Goal: Task Accomplishment & Management: Complete application form

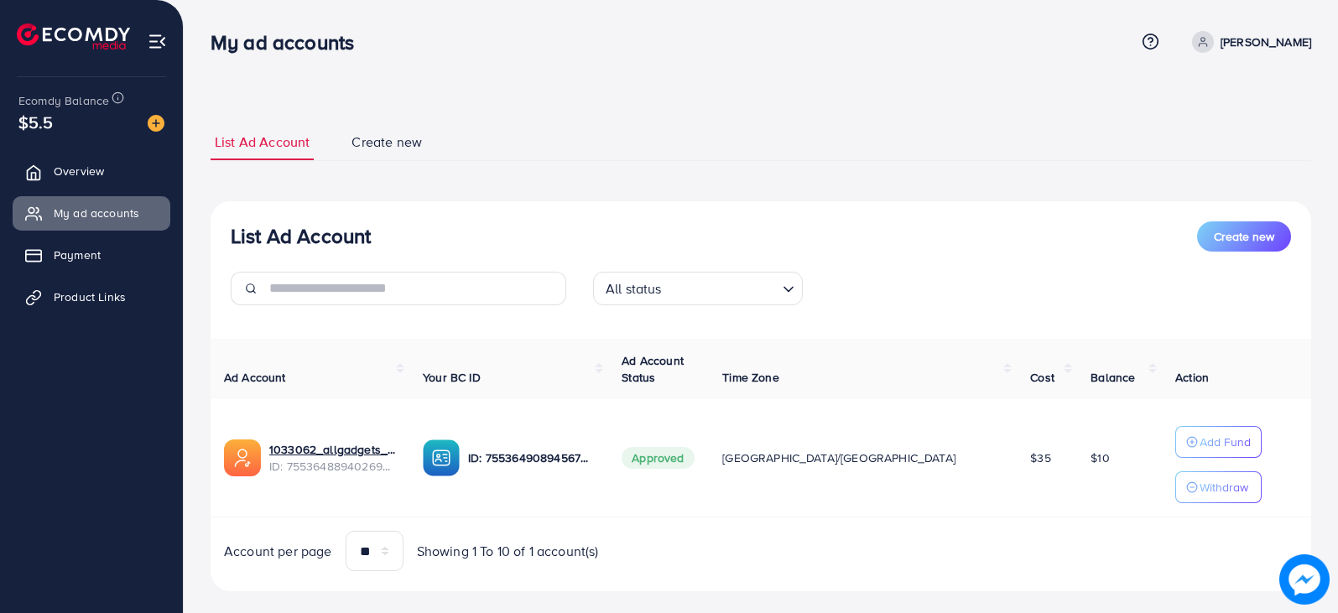
scroll to position [25, 0]
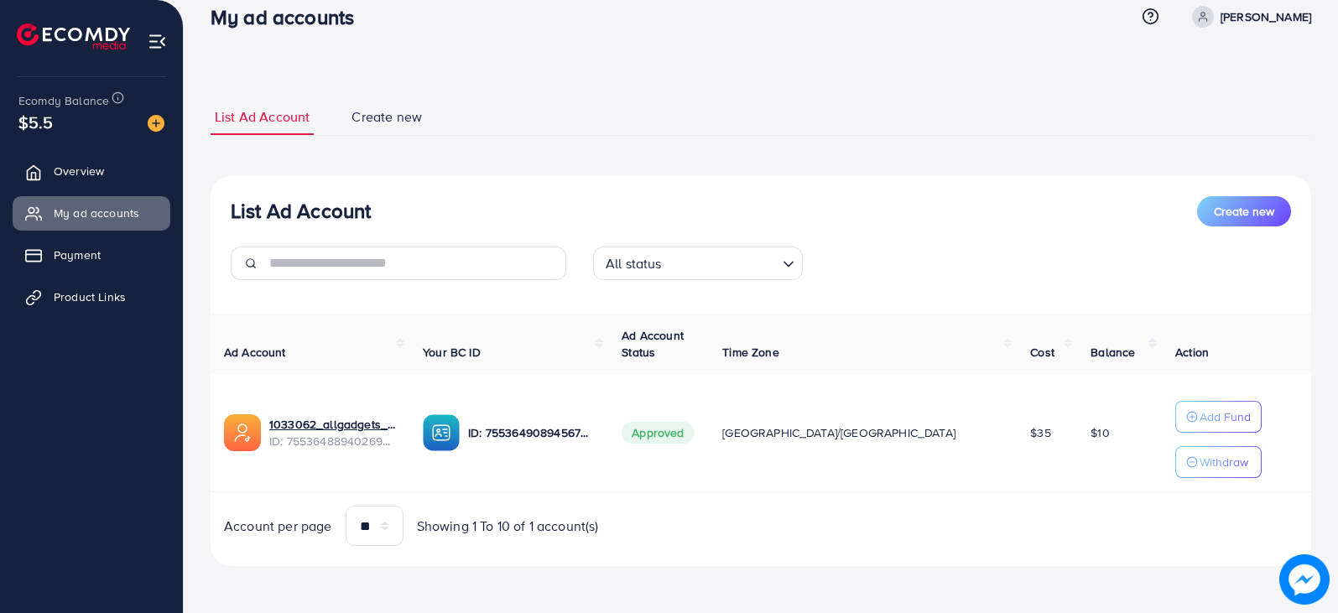
click at [107, 304] on span "Product Links" at bounding box center [90, 297] width 72 height 17
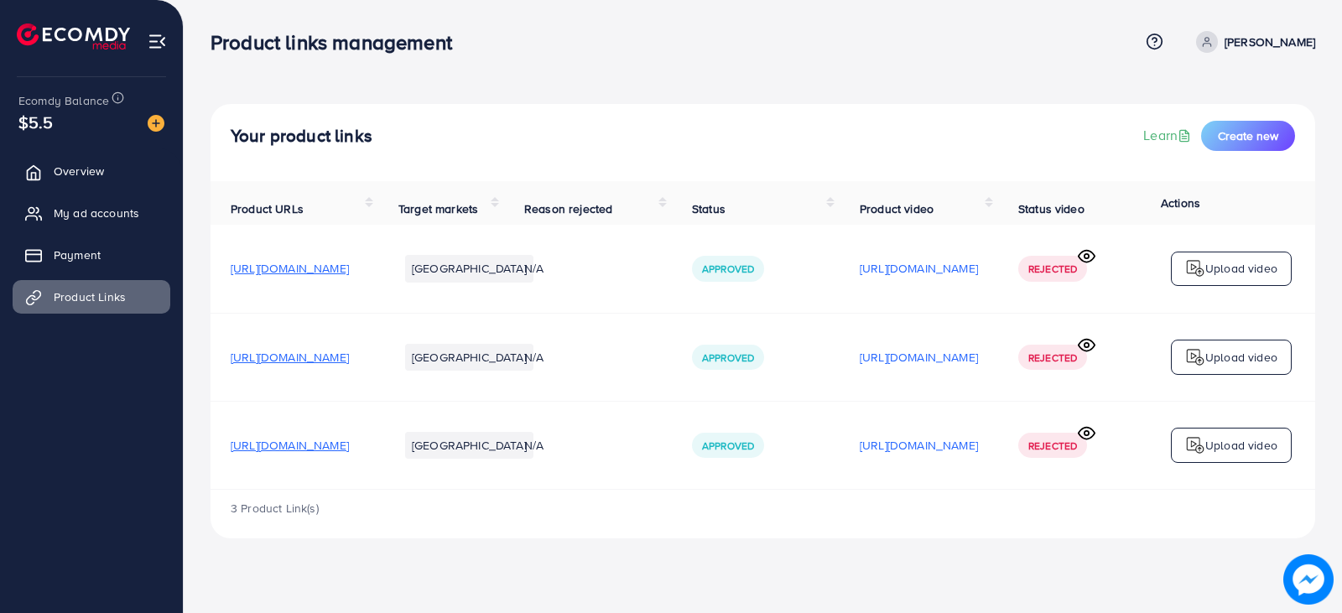
click at [349, 364] on span "[URL][DOMAIN_NAME]" at bounding box center [290, 357] width 118 height 17
click at [349, 363] on span "[URL][DOMAIN_NAME]" at bounding box center [290, 357] width 118 height 17
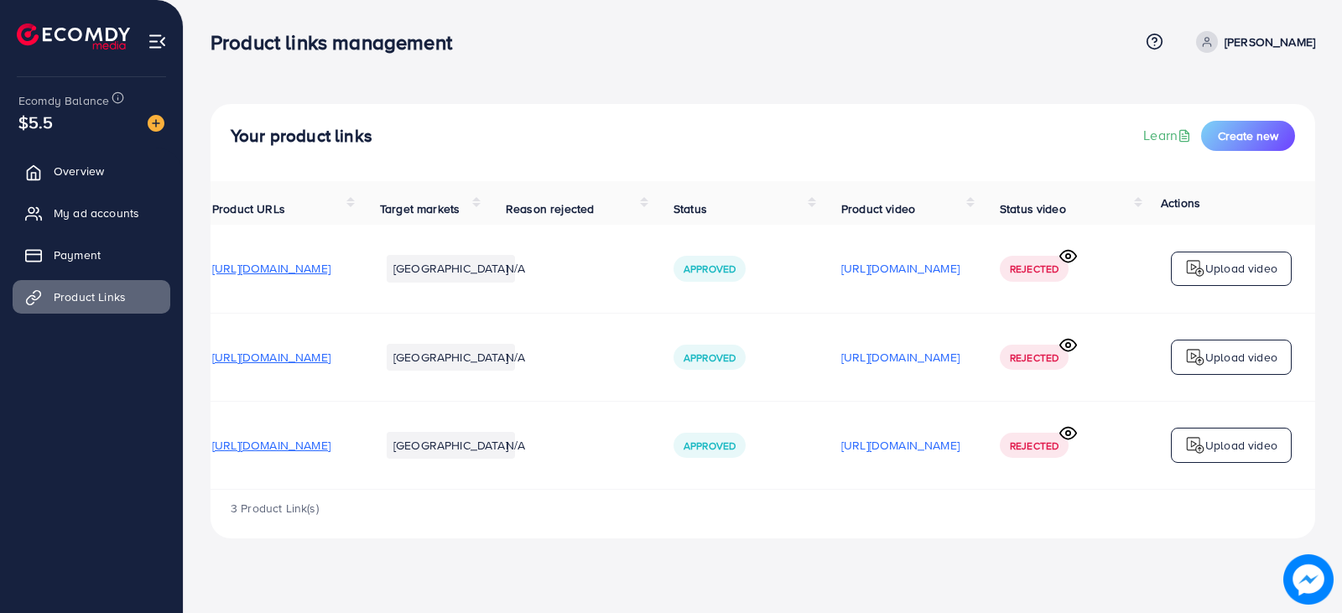
click at [1070, 442] on icon at bounding box center [1068, 433] width 18 height 18
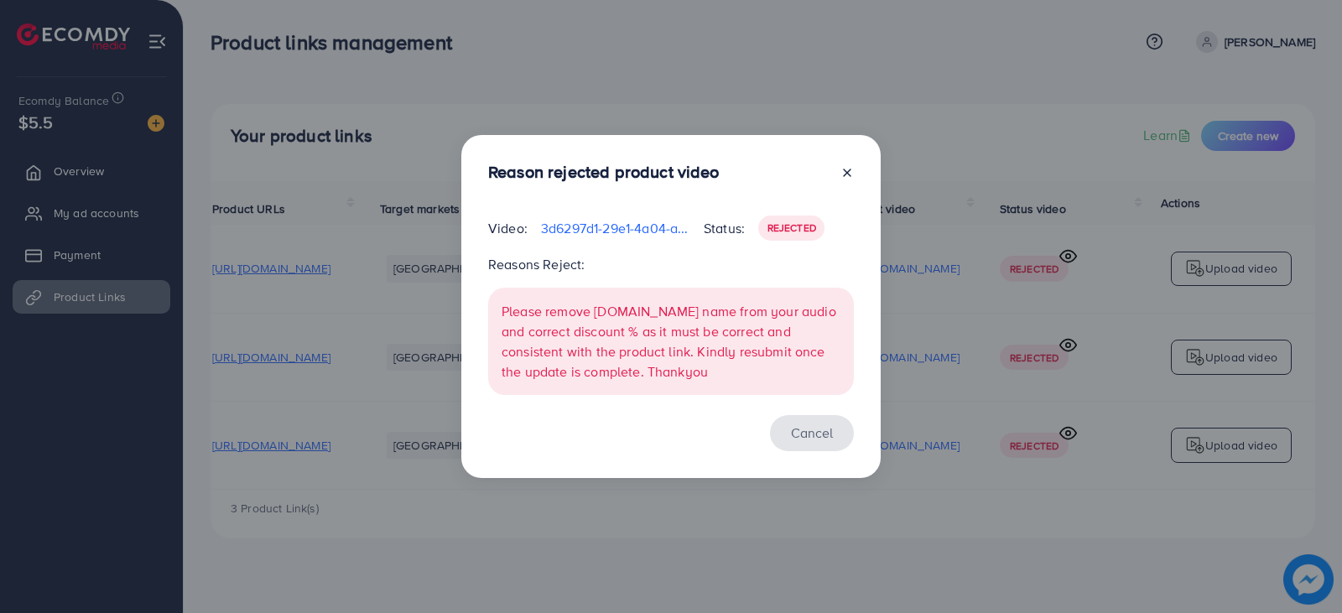
click at [812, 429] on button "Cancel" at bounding box center [812, 433] width 84 height 36
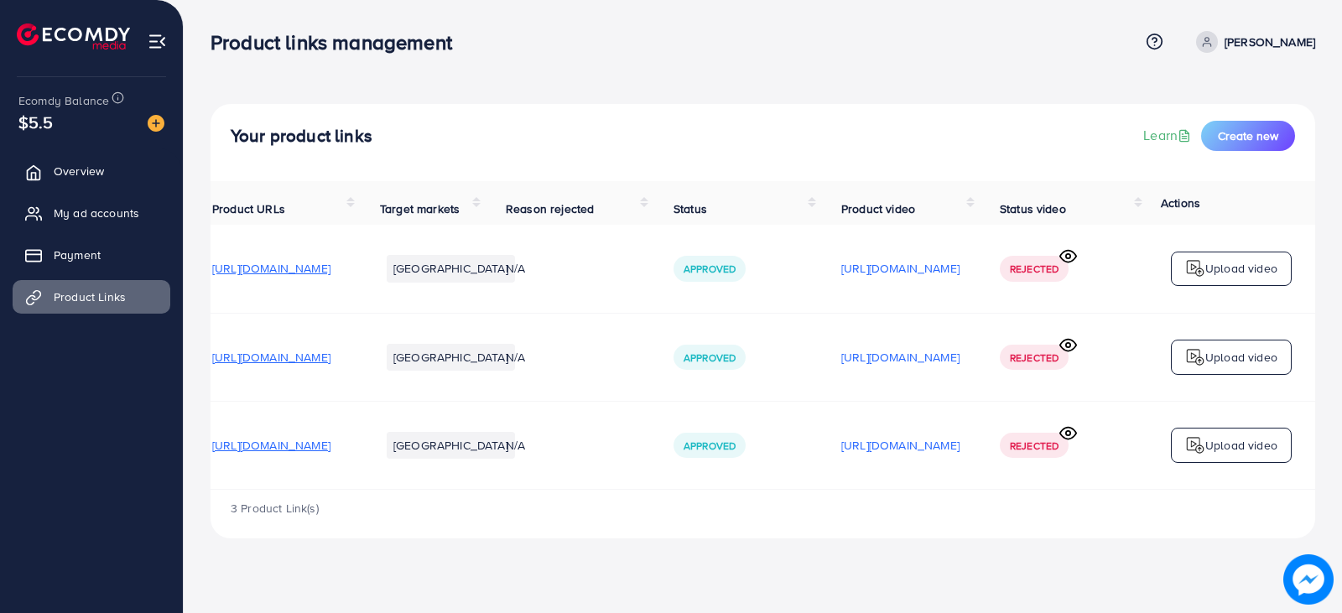
click at [370, 489] on td "[GEOGRAPHIC_DATA]" at bounding box center [423, 445] width 126 height 88
click at [366, 500] on div "3 Product Link(s)" at bounding box center [763, 514] width 1105 height 49
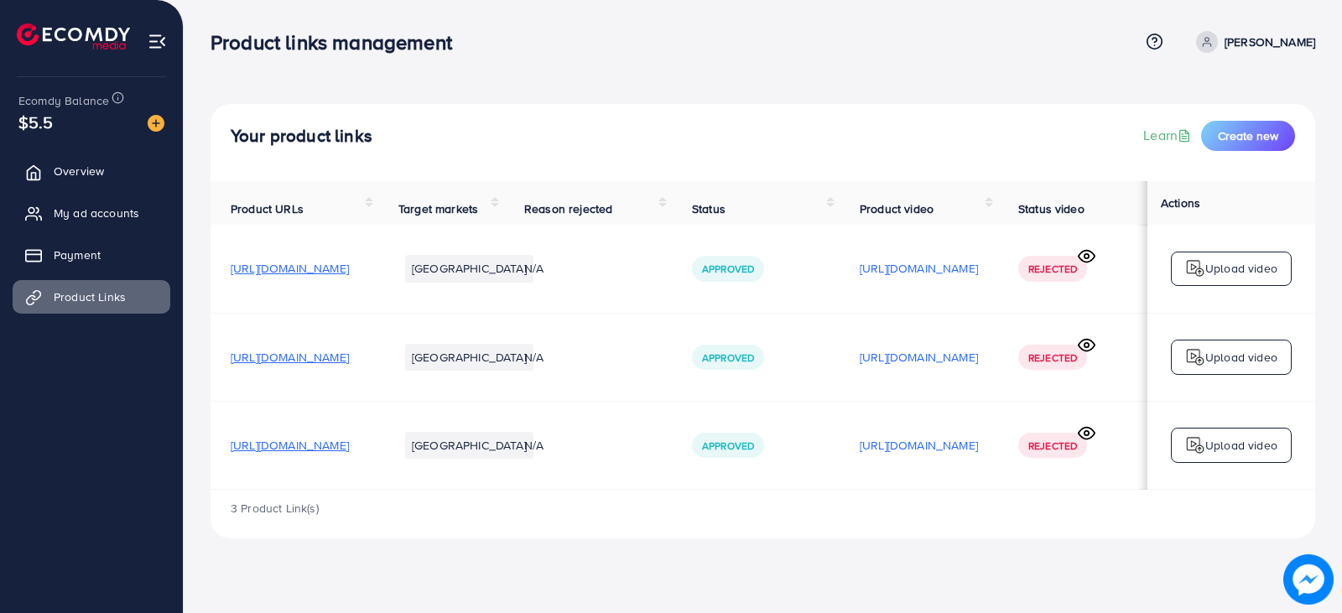
click at [334, 446] on span "https://allgadgets.store/collections/home-improvement/products/electric-portabl…" at bounding box center [290, 445] width 118 height 17
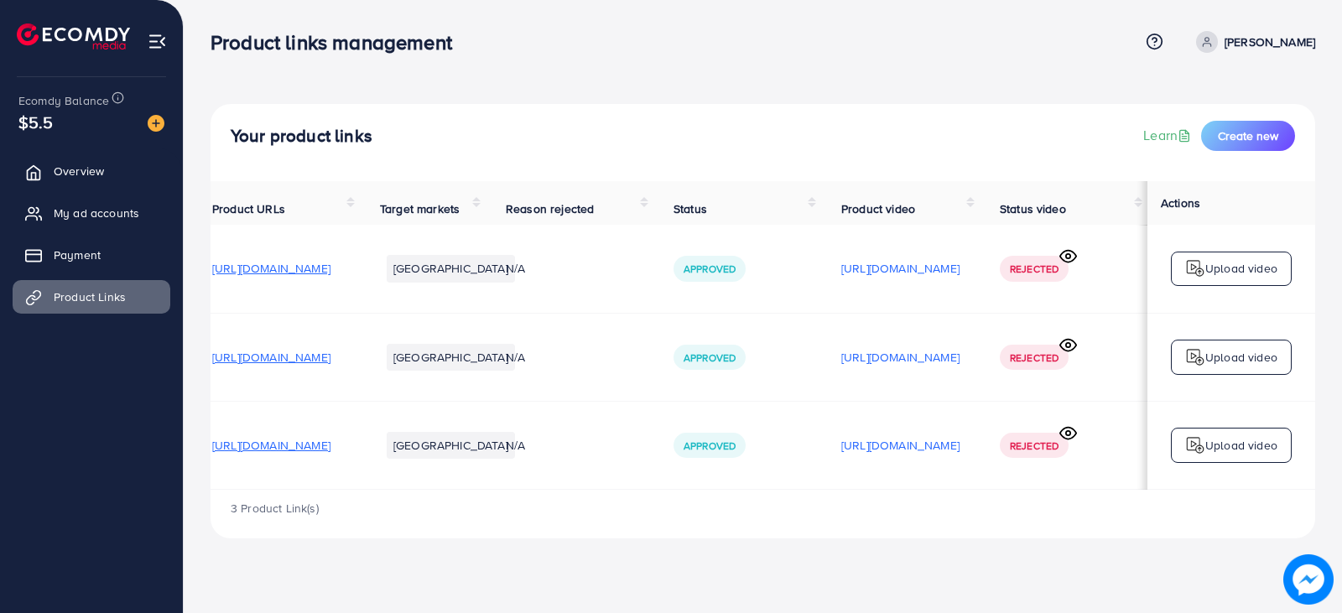
scroll to position [0, 224]
click at [1072, 437] on icon at bounding box center [1068, 433] width 18 height 18
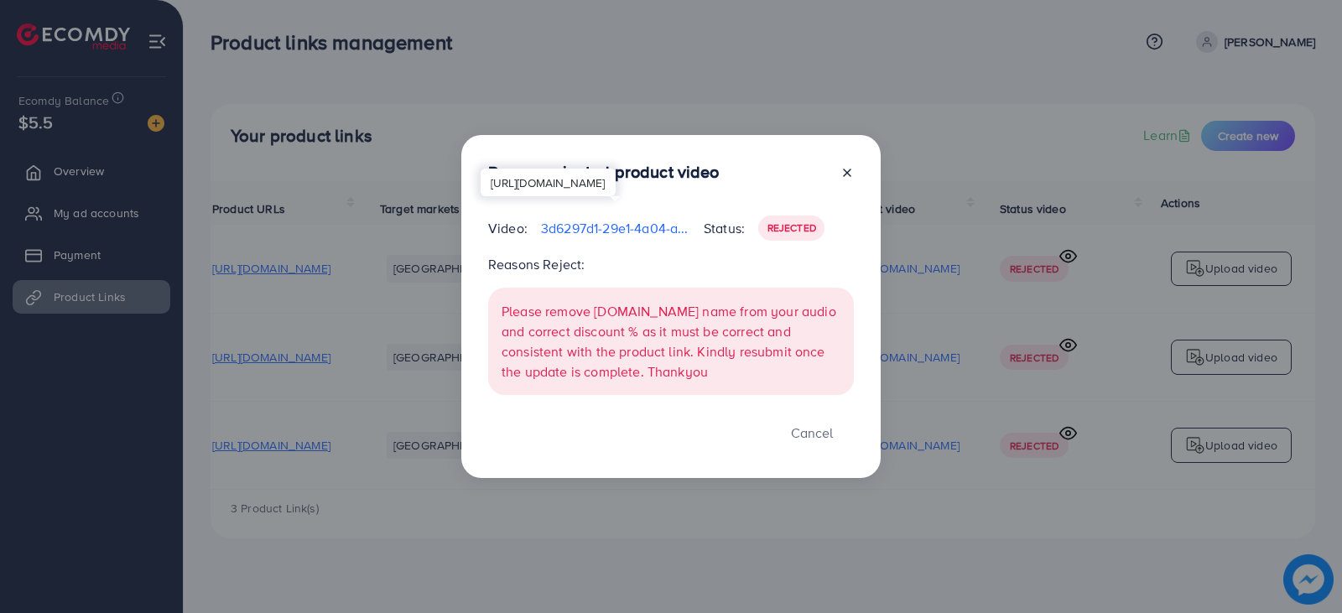
click at [619, 225] on p "3d6297d1-29e1-4a04-ae08-11791a543f0d-1759037931091.mp4" at bounding box center [615, 228] width 149 height 20
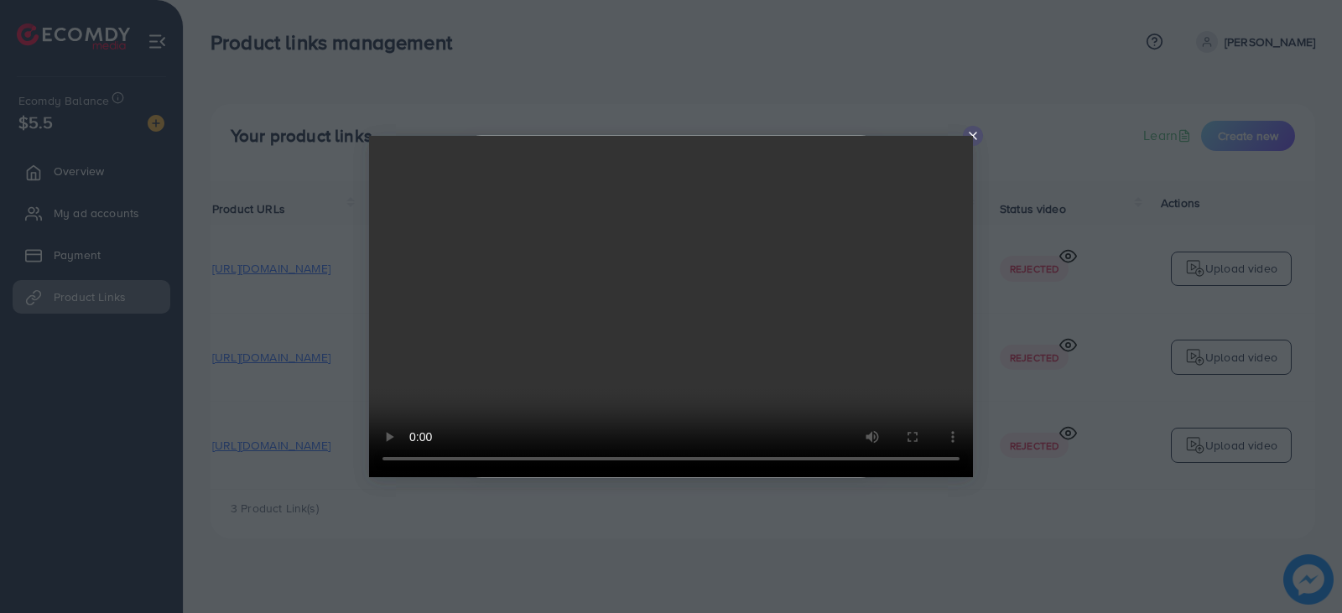
click at [972, 136] on video at bounding box center [671, 306] width 604 height 341
click at [969, 134] on icon at bounding box center [972, 135] width 13 height 13
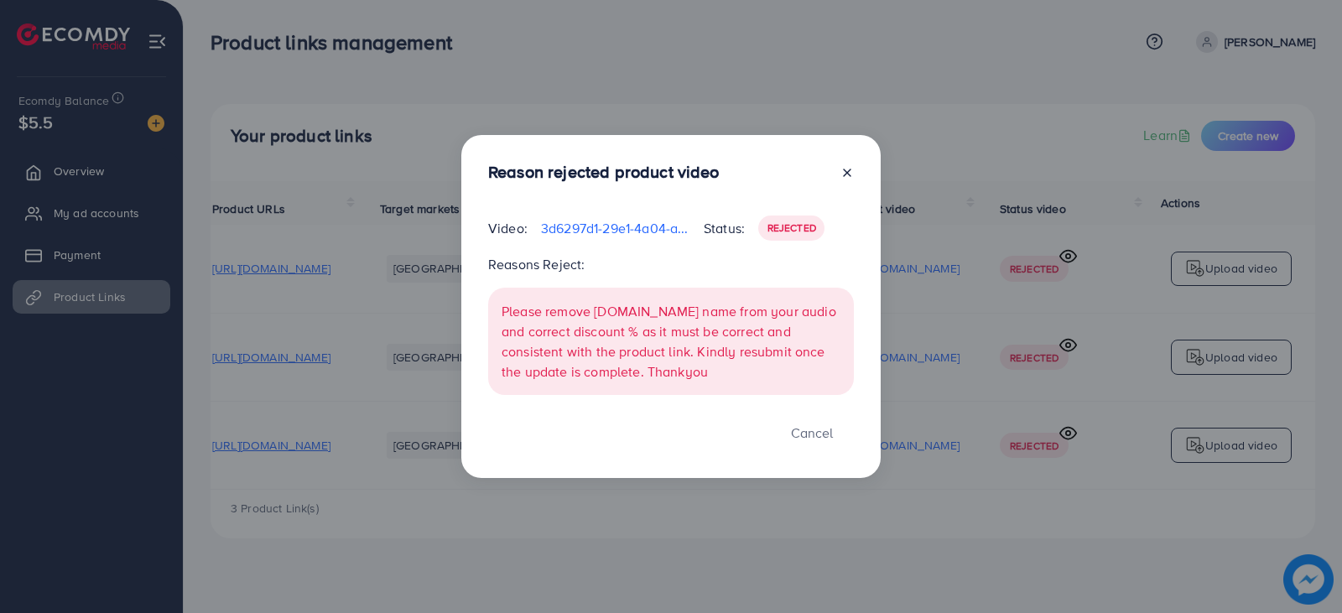
click at [846, 172] on line at bounding box center [847, 172] width 7 height 7
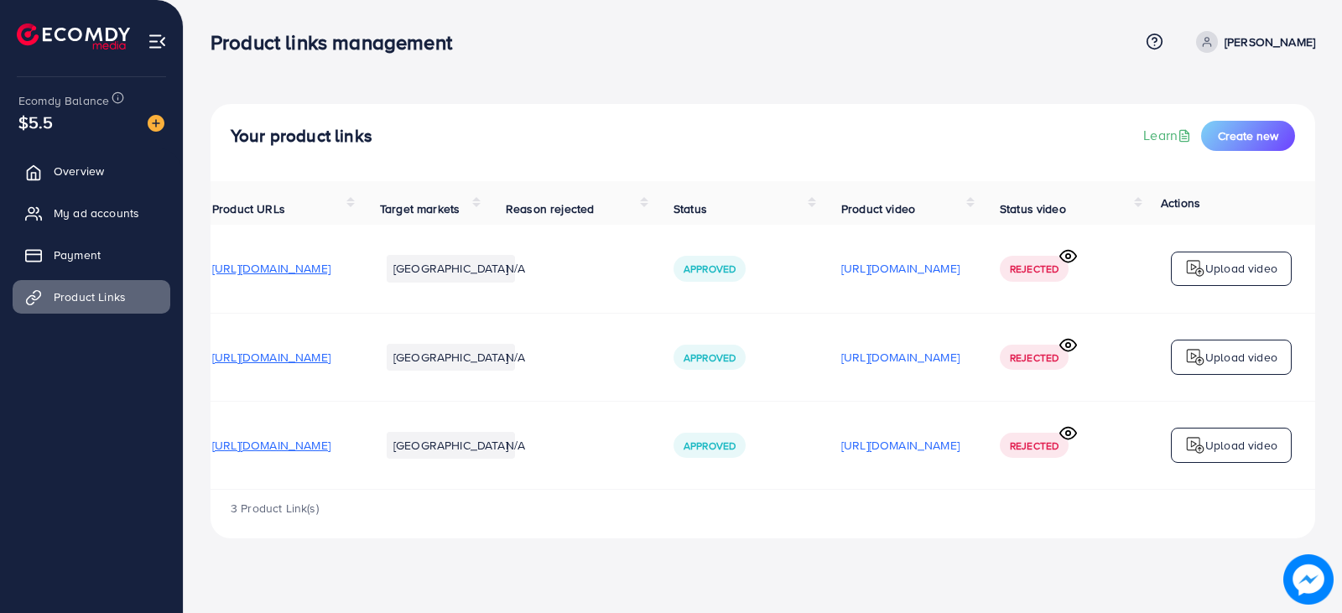
drag, startPoint x: 478, startPoint y: 42, endPoint x: 200, endPoint y: 57, distance: 278.9
click at [200, 57] on div "Product links management Help Center Contact Support Term and policy About Us S…" at bounding box center [671, 282] width 1342 height 565
click at [205, 40] on div "Product links management" at bounding box center [338, 42] width 282 height 24
drag, startPoint x: 205, startPoint y: 40, endPoint x: 485, endPoint y: 59, distance: 280.8
click at [485, 59] on div "Product links management Help Center Contact Support Term and policy About Us S…" at bounding box center [763, 41] width 1105 height 45
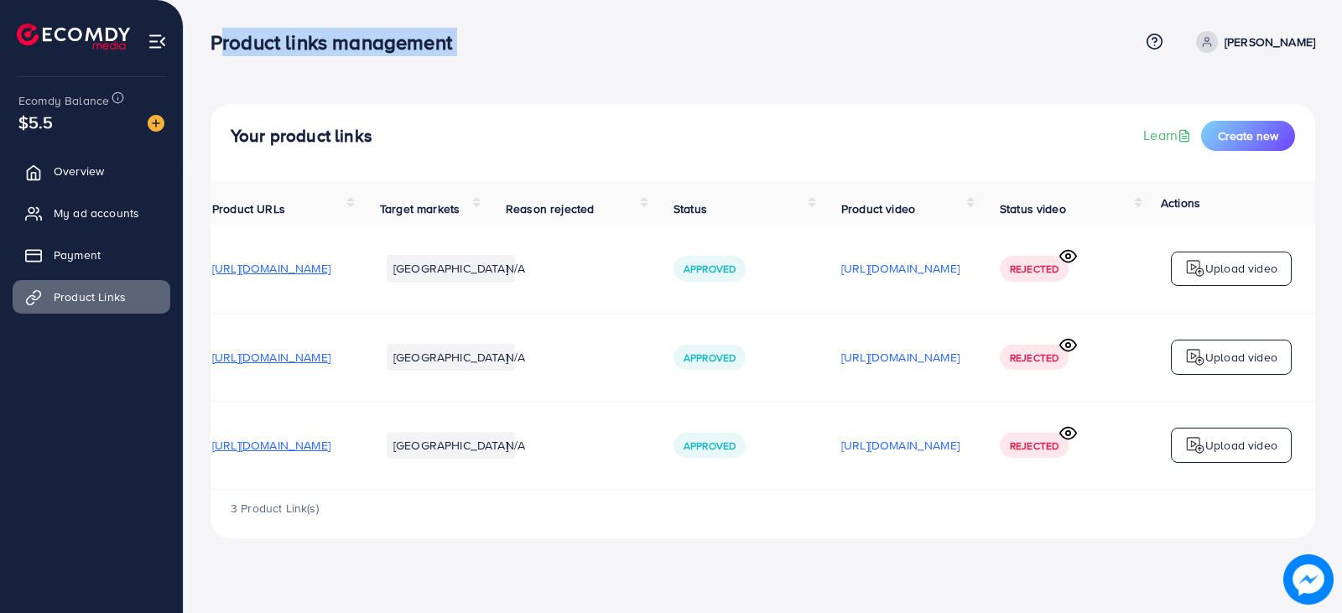
click at [485, 59] on div "Product links management Help Center Contact Support Term and policy About Us S…" at bounding box center [763, 41] width 1105 height 45
click at [1233, 455] on p "Upload video" at bounding box center [1241, 445] width 72 height 20
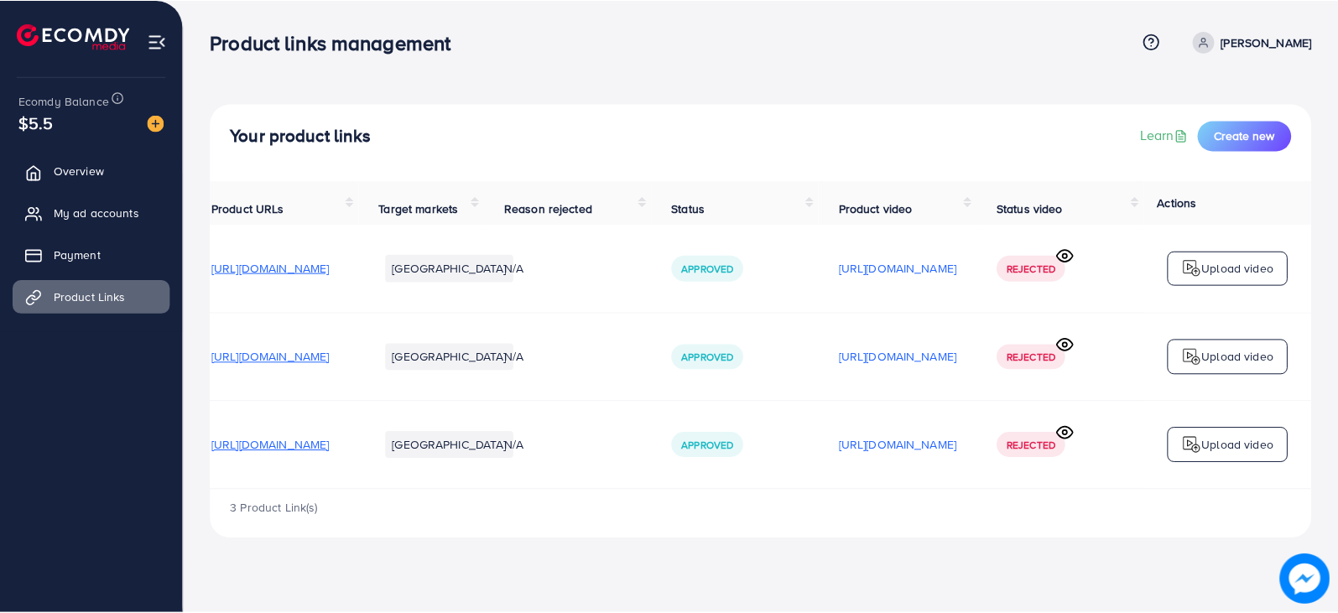
scroll to position [491, 0]
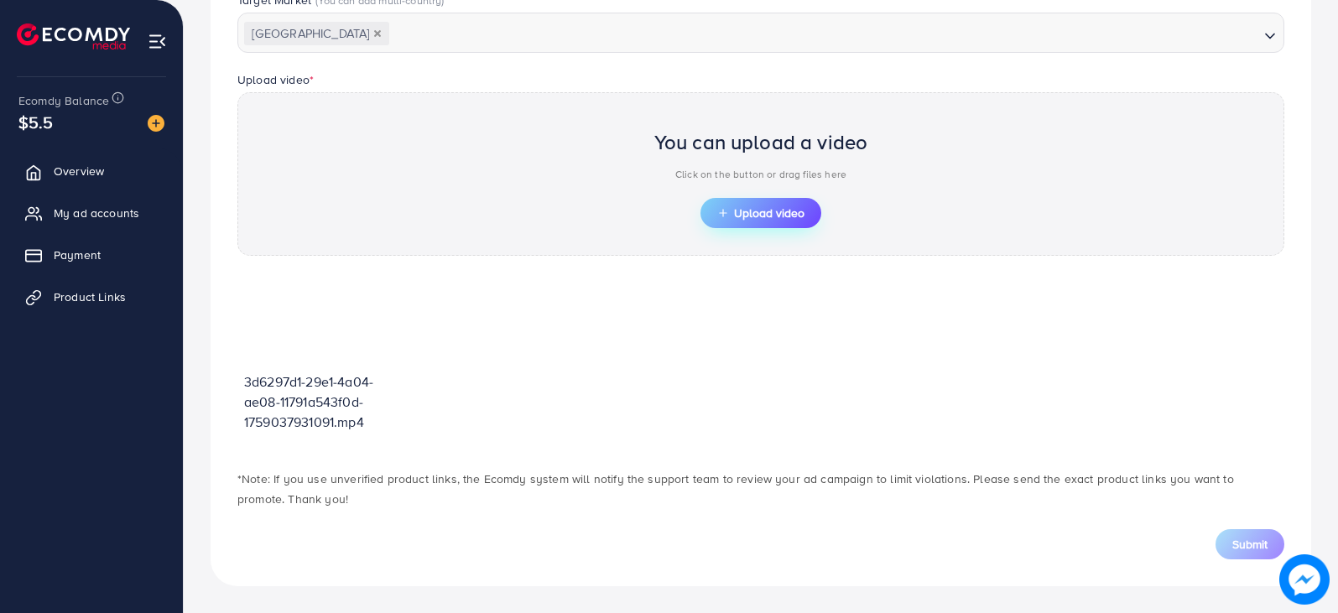
click at [762, 219] on span "Upload video" at bounding box center [760, 213] width 87 height 12
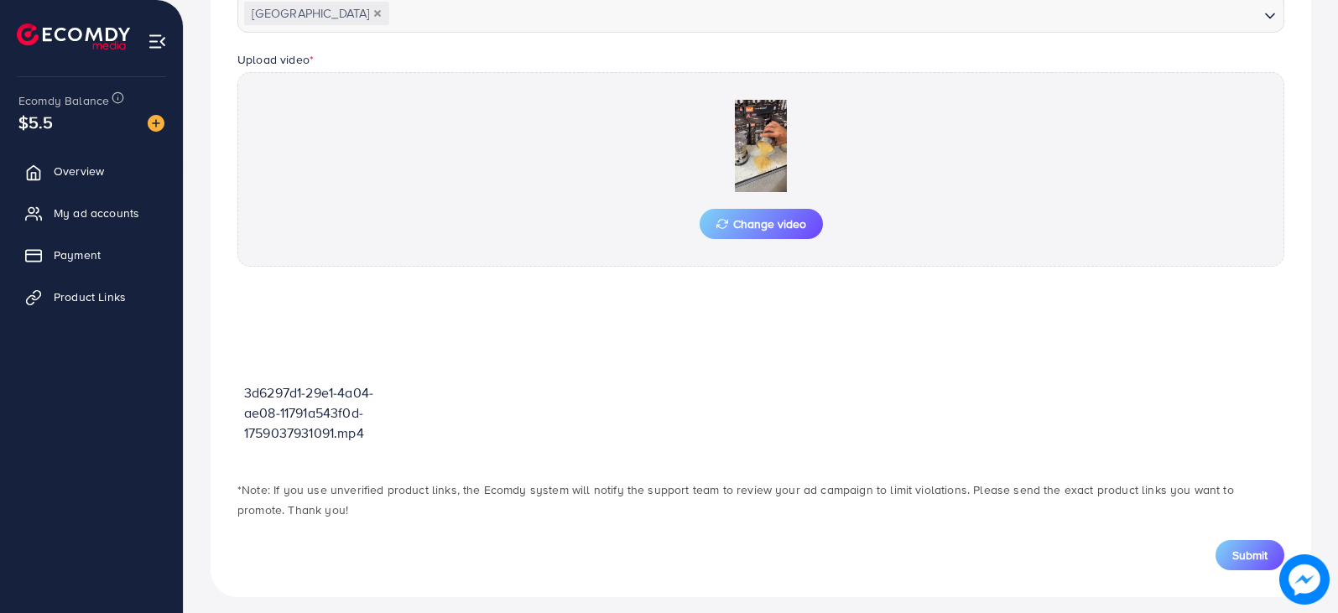
scroll to position [522, 0]
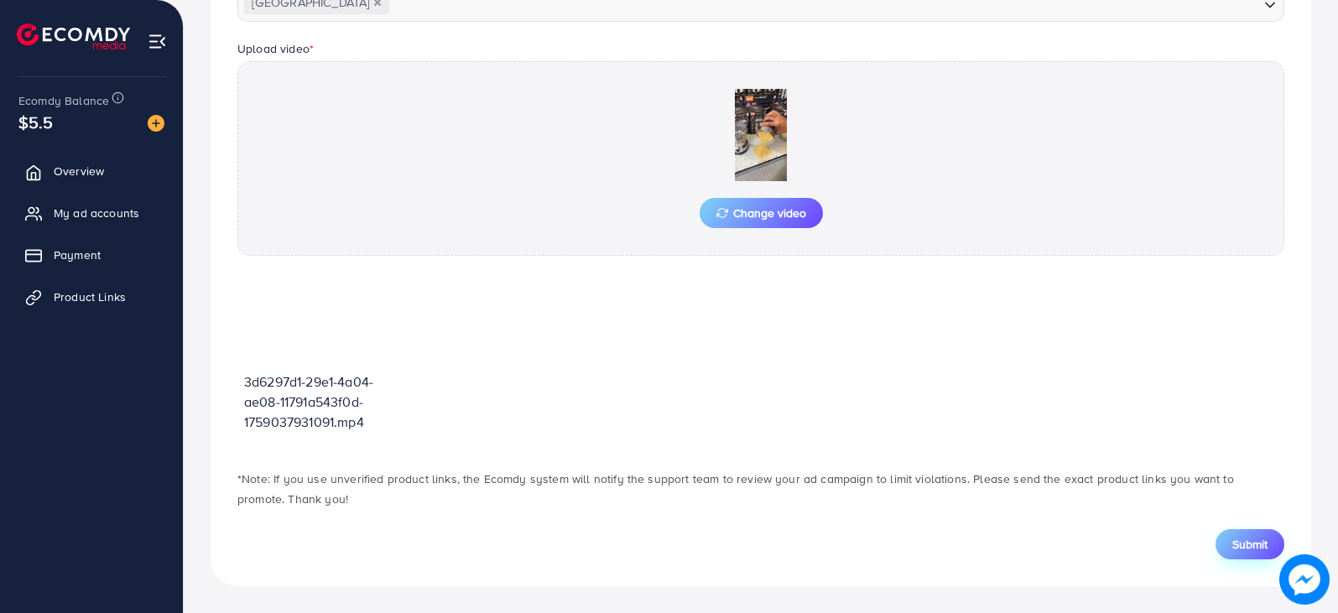
click at [1253, 545] on span "Submit" at bounding box center [1249, 544] width 35 height 17
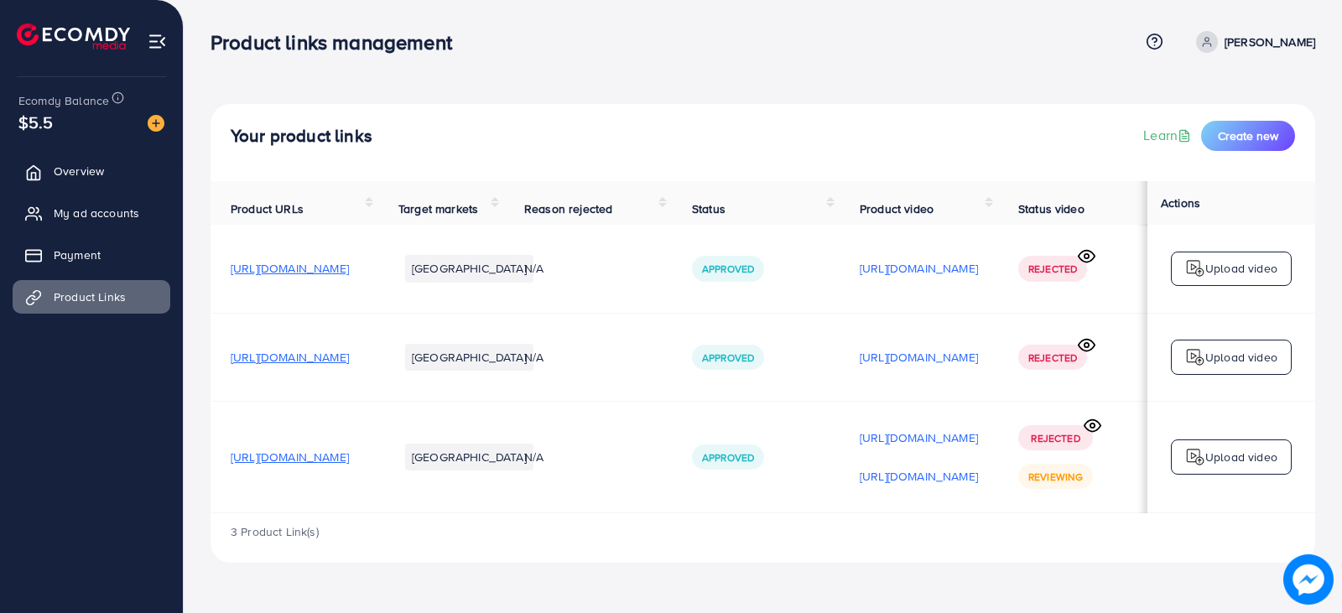
drag, startPoint x: 964, startPoint y: 516, endPoint x: 1075, endPoint y: 513, distance: 110.8
click at [998, 513] on td "https://files.ecomdy.com/videos/3d6297d1-29e1-4a04-ae08-11791a543f0d-1759037931…" at bounding box center [919, 457] width 159 height 112
click at [998, 510] on td "https://files.ecomdy.com/videos/3d6297d1-29e1-4a04-ae08-11791a543f0d-1759037931…" at bounding box center [919, 457] width 159 height 112
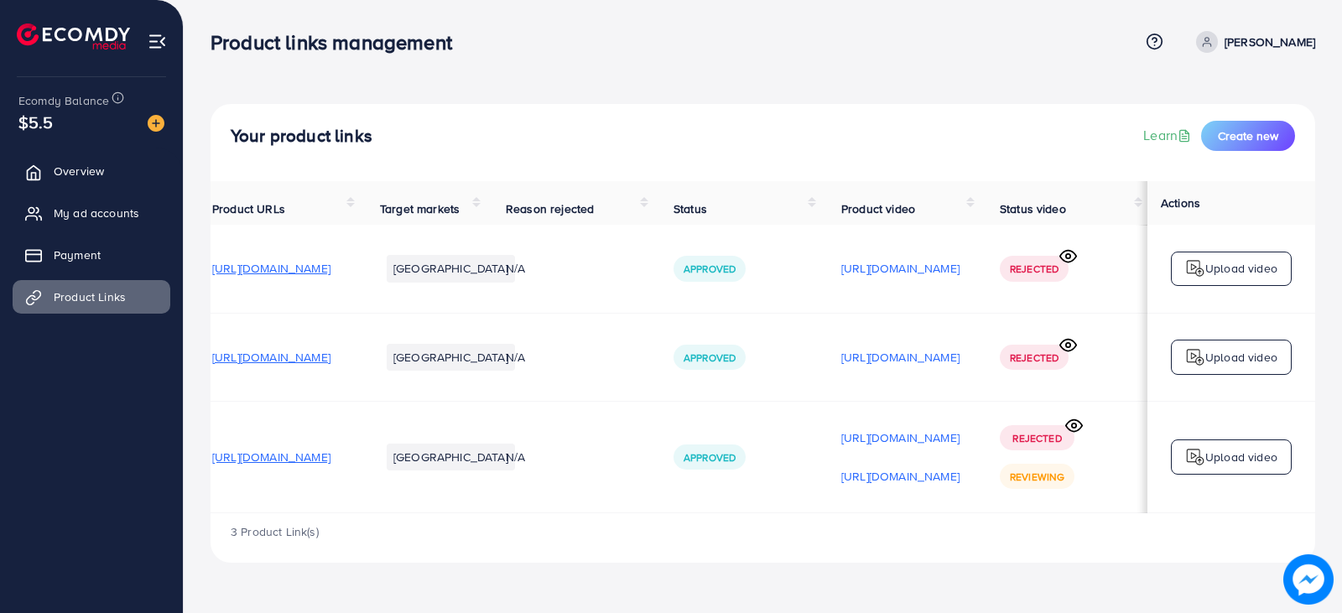
scroll to position [0, 207]
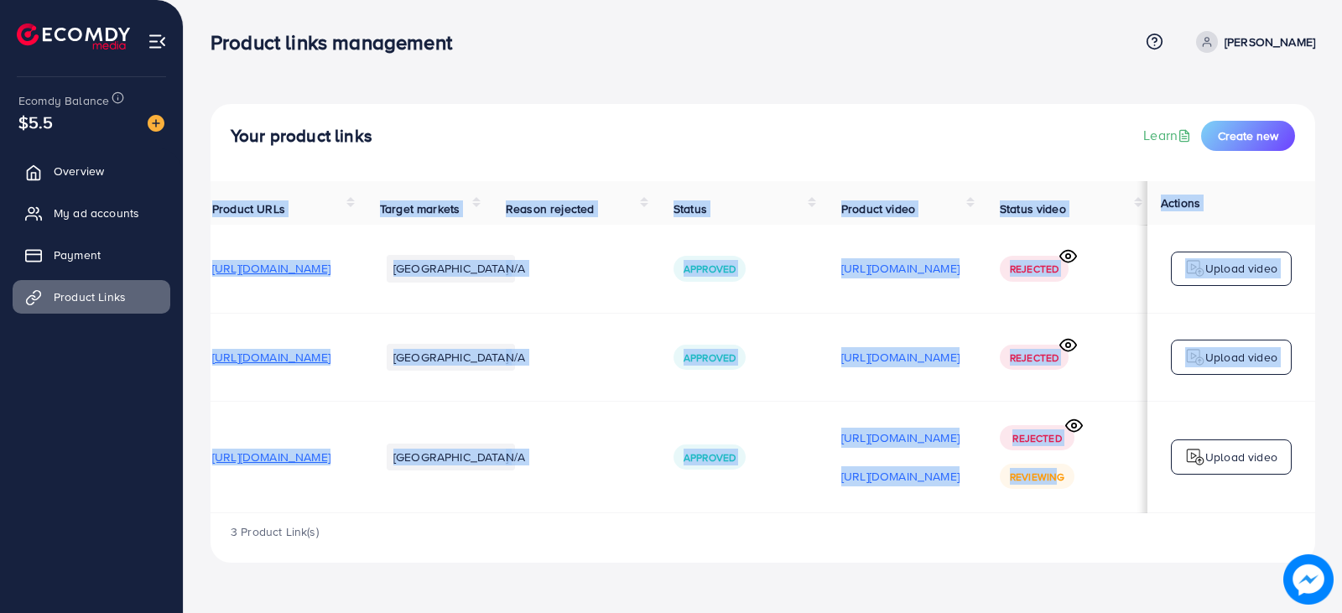
drag, startPoint x: 1069, startPoint y: 518, endPoint x: 1249, endPoint y: 523, distance: 179.6
click at [1249, 513] on div "Product URLs Target markets Reason rejected Status Product video Status video A…" at bounding box center [763, 347] width 1105 height 332
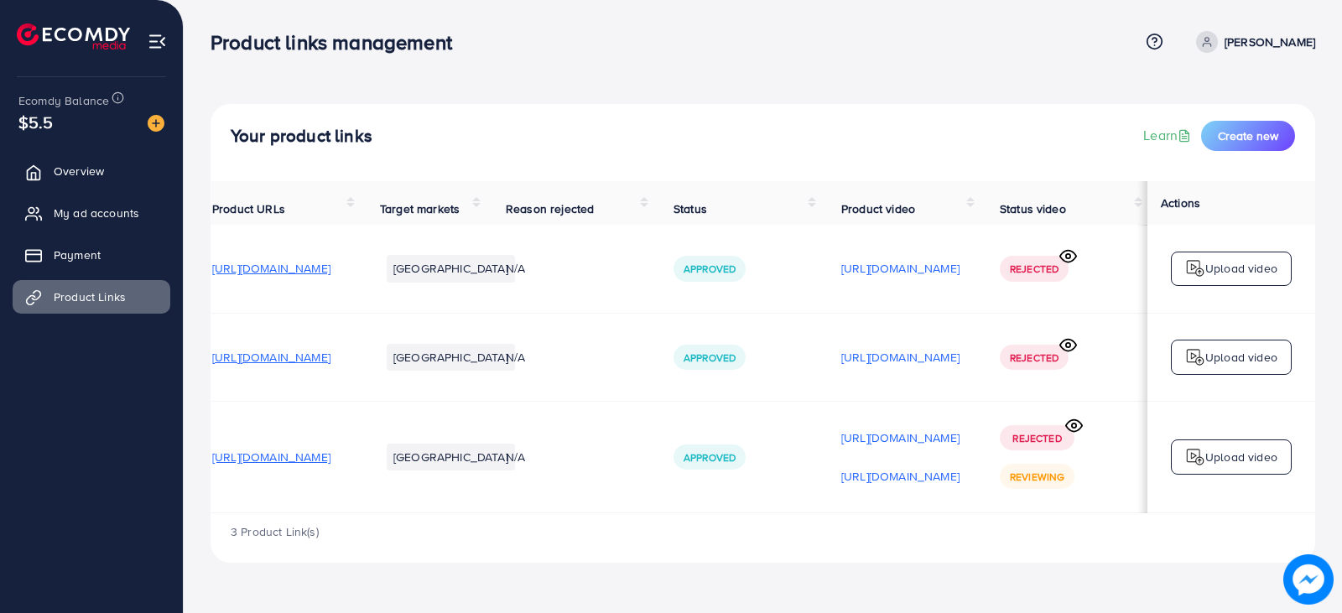
click at [1038, 528] on div "3 Product Link(s)" at bounding box center [763, 537] width 1105 height 49
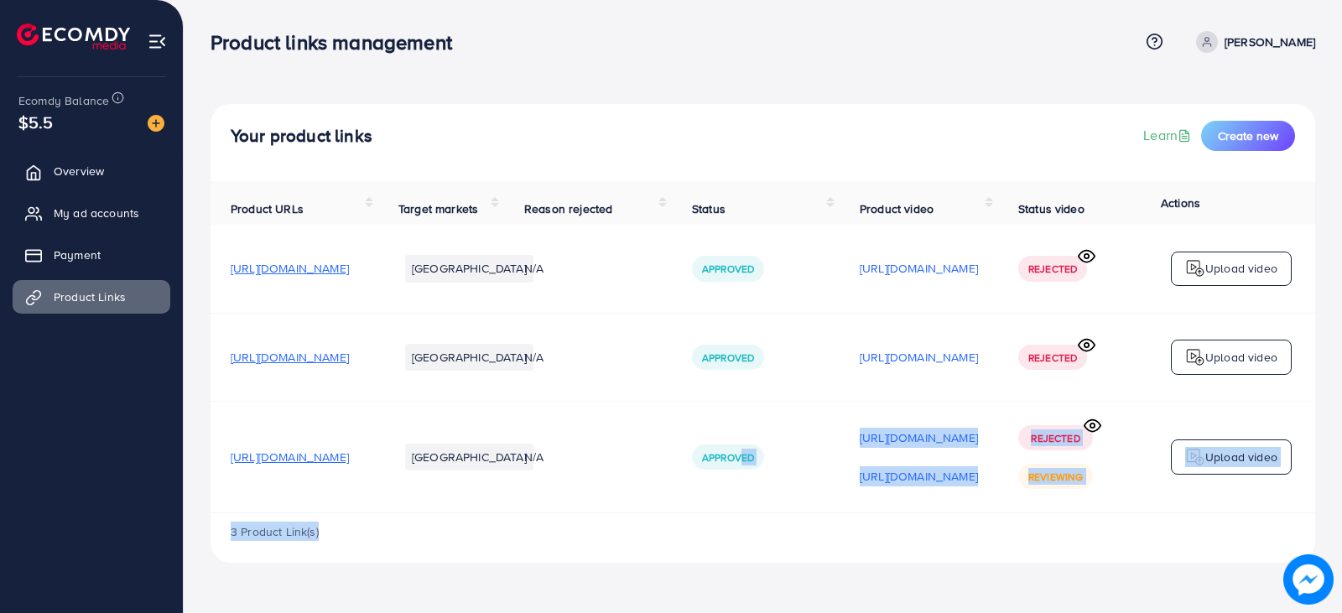
drag, startPoint x: 853, startPoint y: 518, endPoint x: 1028, endPoint y: 528, distance: 175.6
click at [1028, 528] on div "Product URLs Target markets Reason rejected Status Product video Status video A…" at bounding box center [763, 372] width 1105 height 382
click at [981, 525] on div "3 Product Link(s)" at bounding box center [763, 537] width 1105 height 49
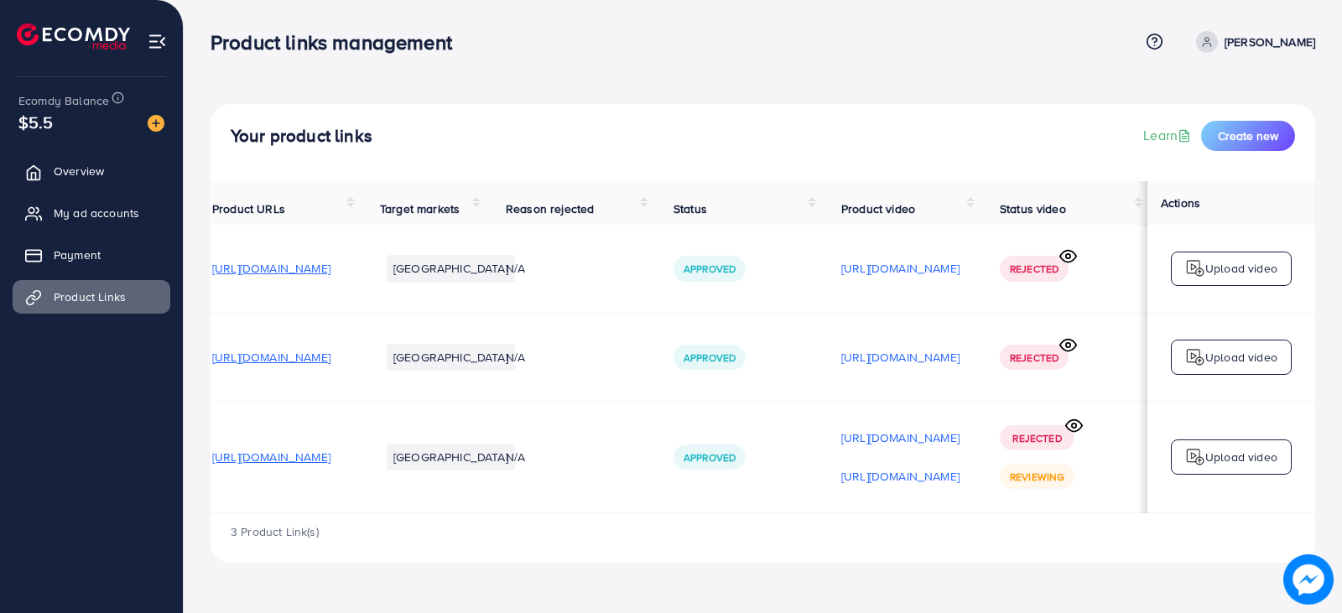
scroll to position [0, 224]
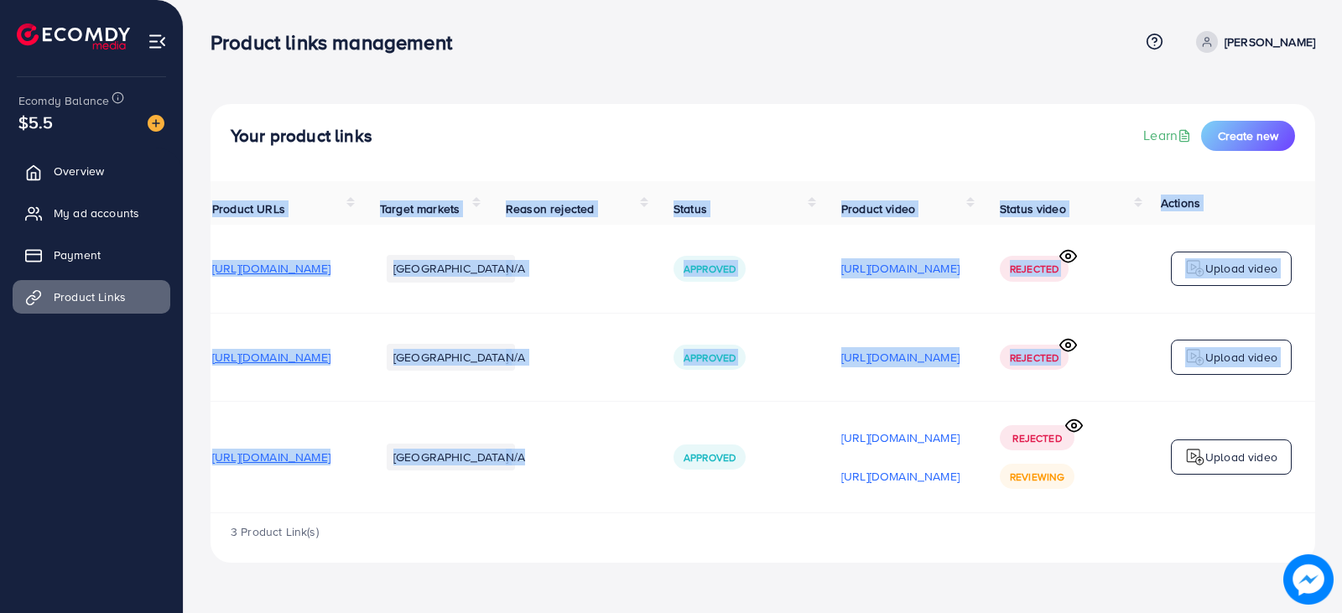
drag, startPoint x: 521, startPoint y: 518, endPoint x: 372, endPoint y: 519, distance: 149.3
click at [372, 513] on div "Product URLs Target markets Reason rejected Status Product video Status video A…" at bounding box center [763, 347] width 1105 height 332
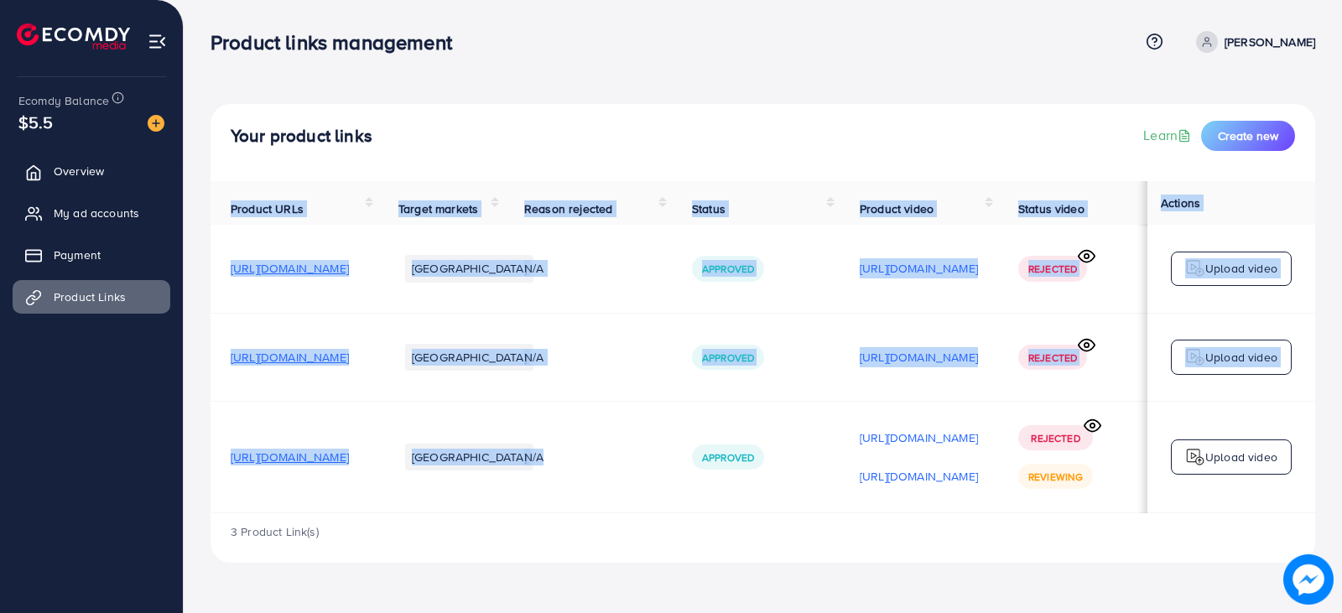
click at [504, 513] on td "[GEOGRAPHIC_DATA]" at bounding box center [441, 457] width 126 height 112
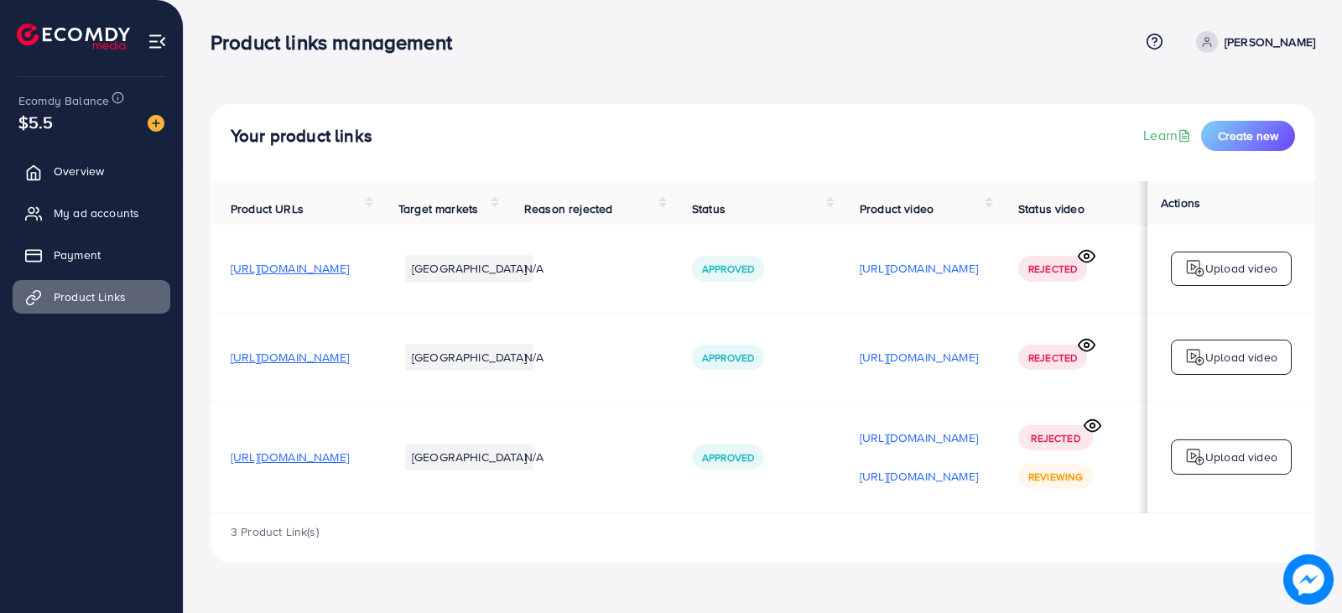
click at [559, 527] on div "3 Product Link(s)" at bounding box center [763, 537] width 1105 height 49
click at [504, 513] on td "[GEOGRAPHIC_DATA]" at bounding box center [441, 457] width 126 height 112
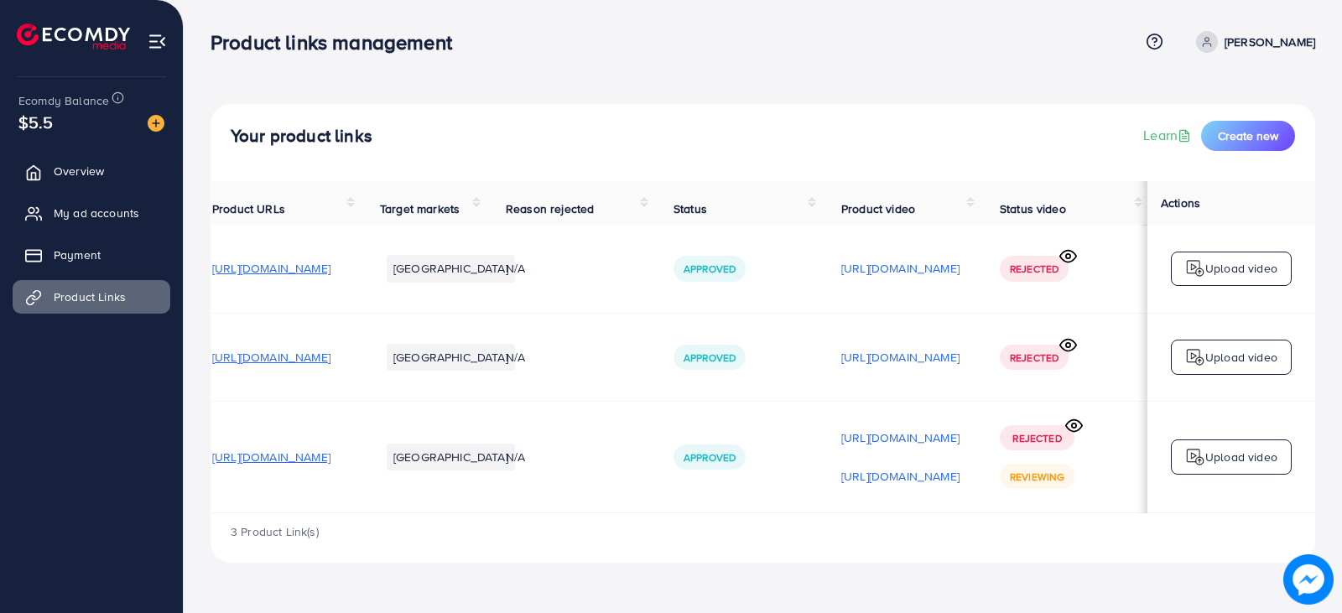
scroll to position [0, 224]
click at [103, 208] on span "My ad accounts" at bounding box center [101, 213] width 86 height 17
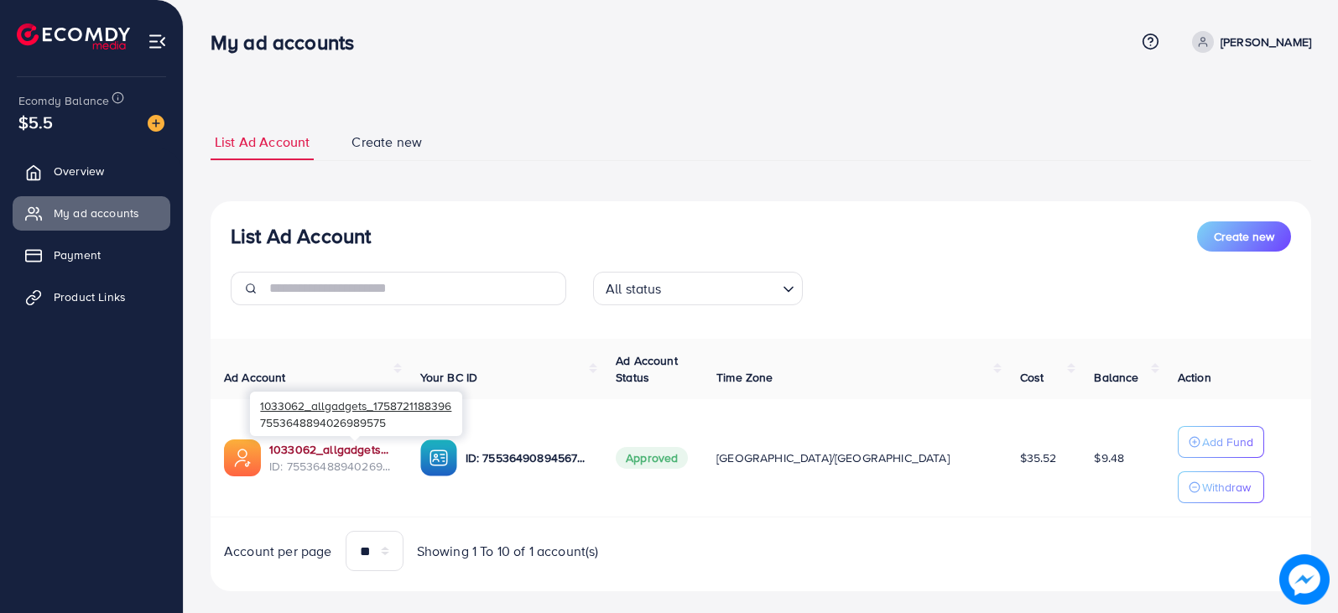
click at [326, 448] on link "1033062_allgadgets_1758721188396" at bounding box center [331, 449] width 124 height 17
click at [127, 256] on link "Payment" at bounding box center [92, 255] width 158 height 34
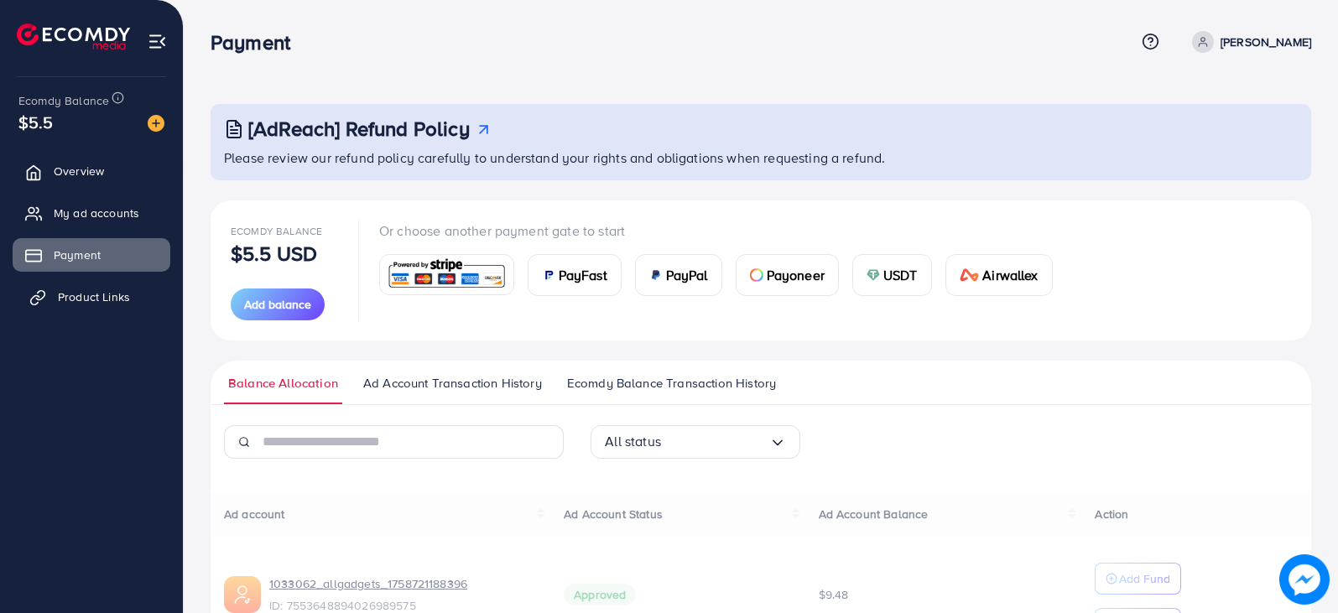
click at [107, 296] on span "Product Links" at bounding box center [94, 297] width 72 height 17
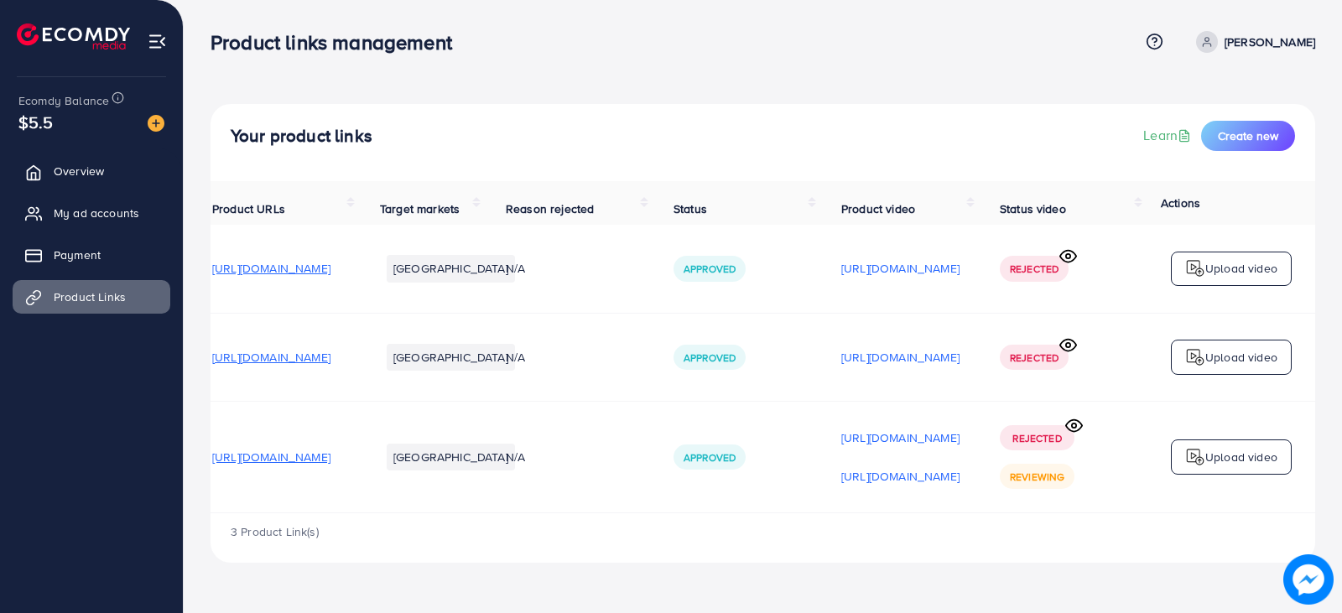
scroll to position [0, 224]
click at [1066, 346] on circle at bounding box center [1068, 344] width 4 height 4
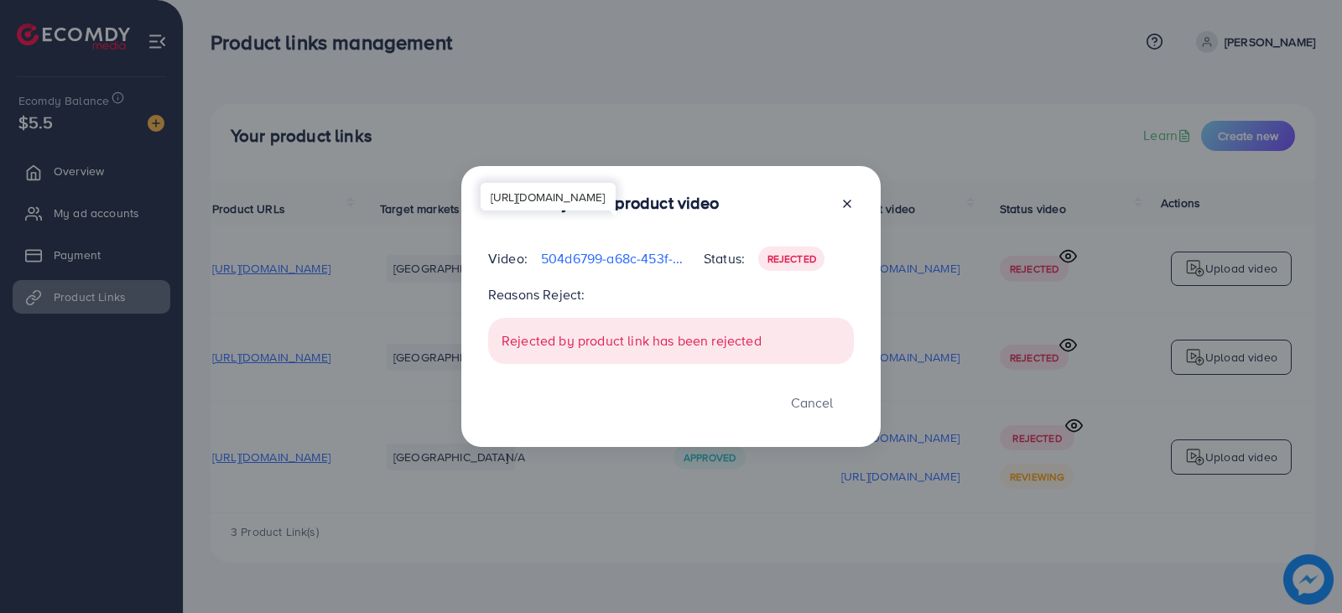
click at [632, 257] on p "504d6799-a68c-453f-9586-34b47428b152-1758803200971.mp4" at bounding box center [615, 258] width 149 height 20
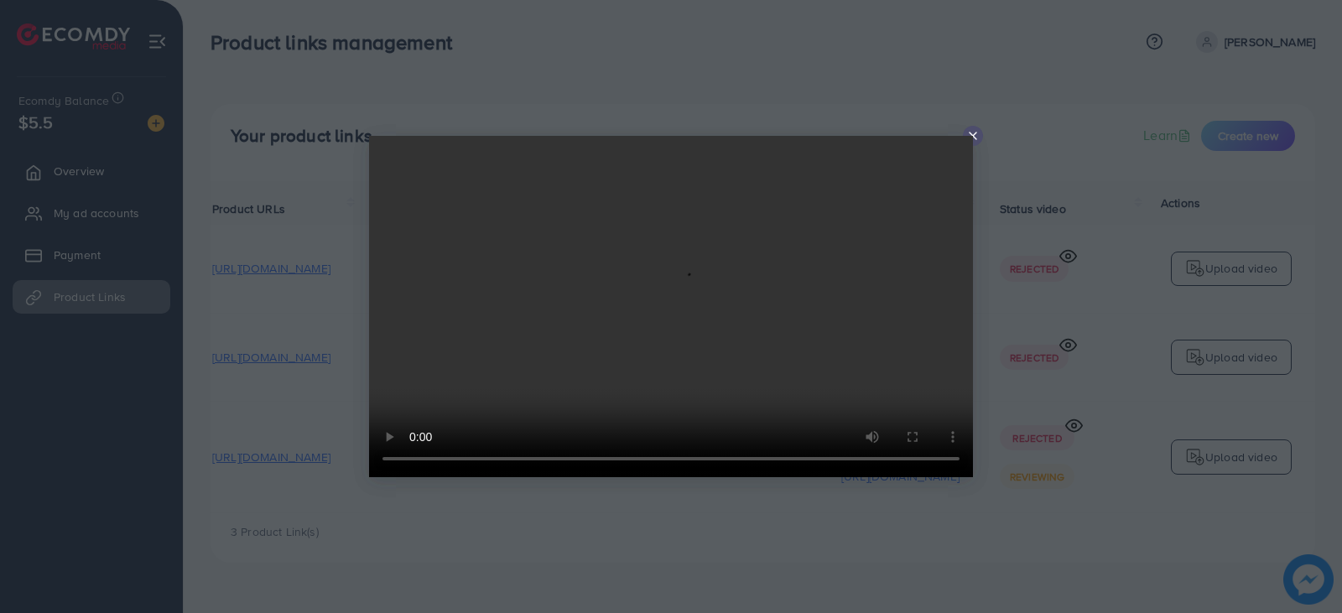
click at [974, 135] on line at bounding box center [973, 136] width 7 height 7
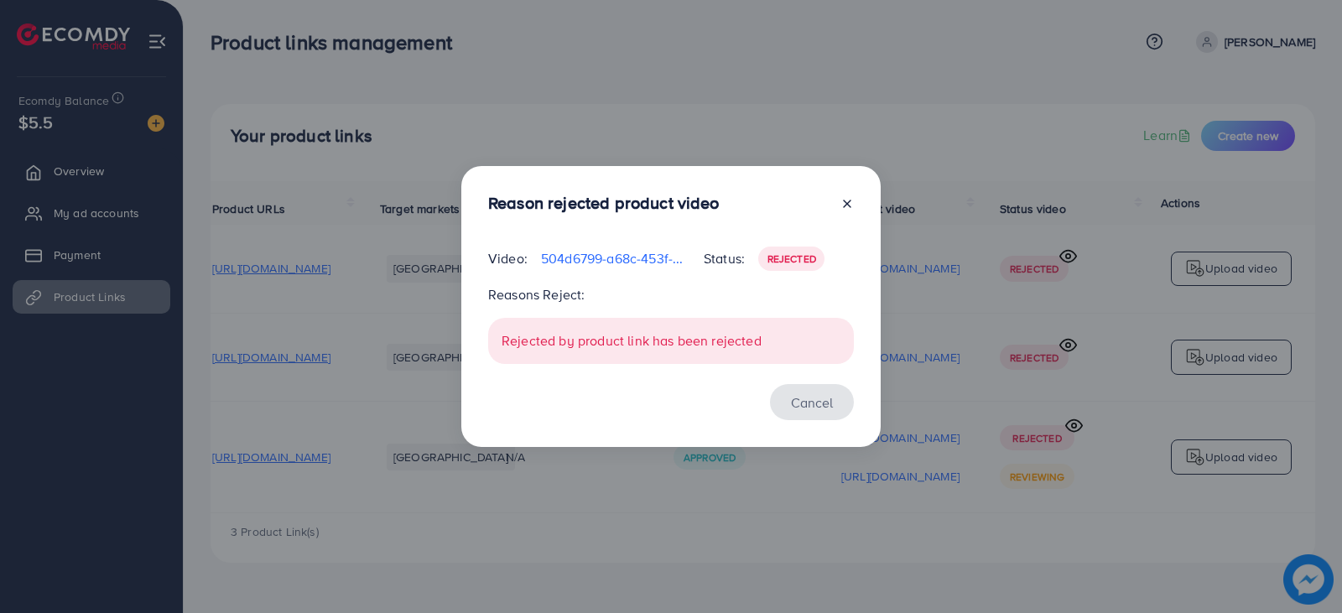
click at [815, 392] on button "Cancel" at bounding box center [812, 402] width 84 height 36
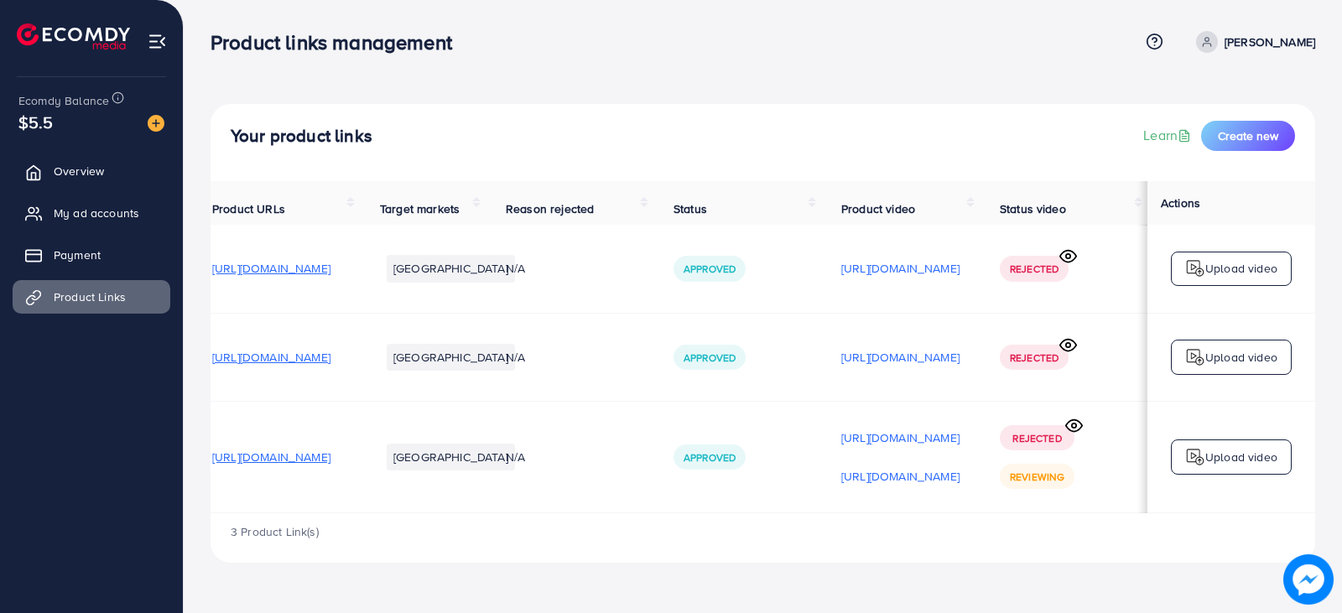
scroll to position [0, 0]
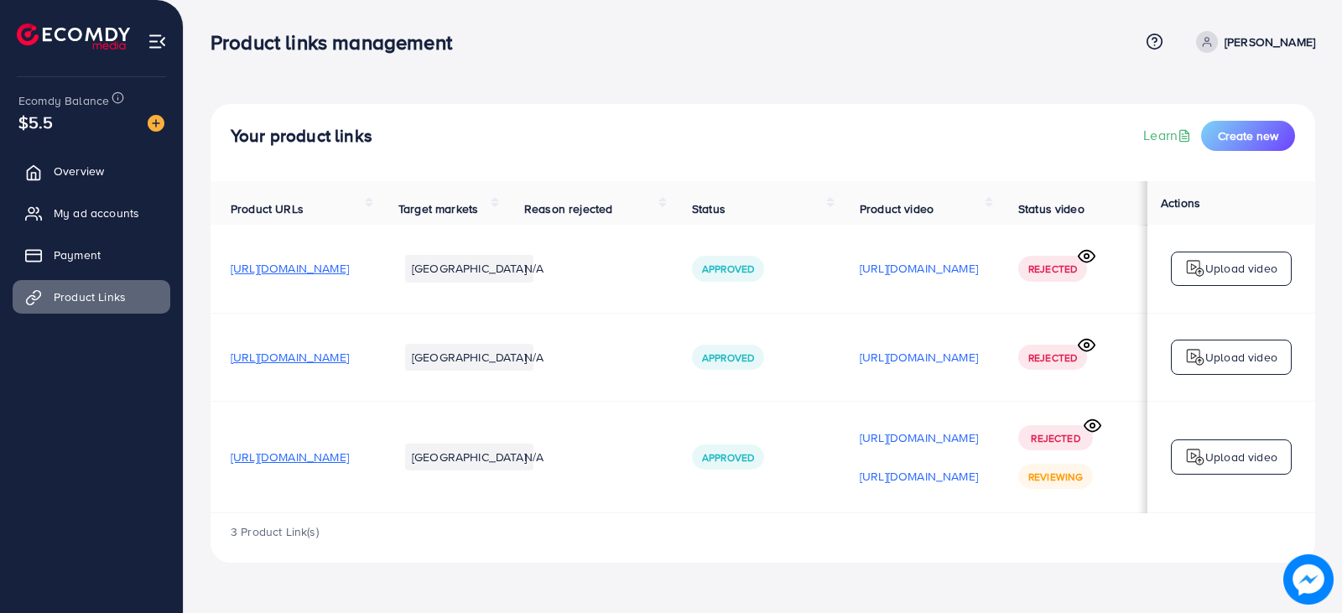
click at [349, 361] on span "https://allgadgets.store/products/raf-multi-function-3-liter-food-blender-and-c…" at bounding box center [290, 357] width 118 height 17
click at [349, 360] on span "https://allgadgets.store/products/raf-multi-function-3-liter-food-blender-and-c…" at bounding box center [290, 357] width 118 height 17
drag, startPoint x: 438, startPoint y: 362, endPoint x: 338, endPoint y: 382, distance: 101.8
click at [338, 382] on td "https://allgadgets.store/products/raf-multi-function-3-liter-food-blender-and-c…" at bounding box center [295, 357] width 168 height 88
drag, startPoint x: 234, startPoint y: 379, endPoint x: 568, endPoint y: 383, distance: 333.9
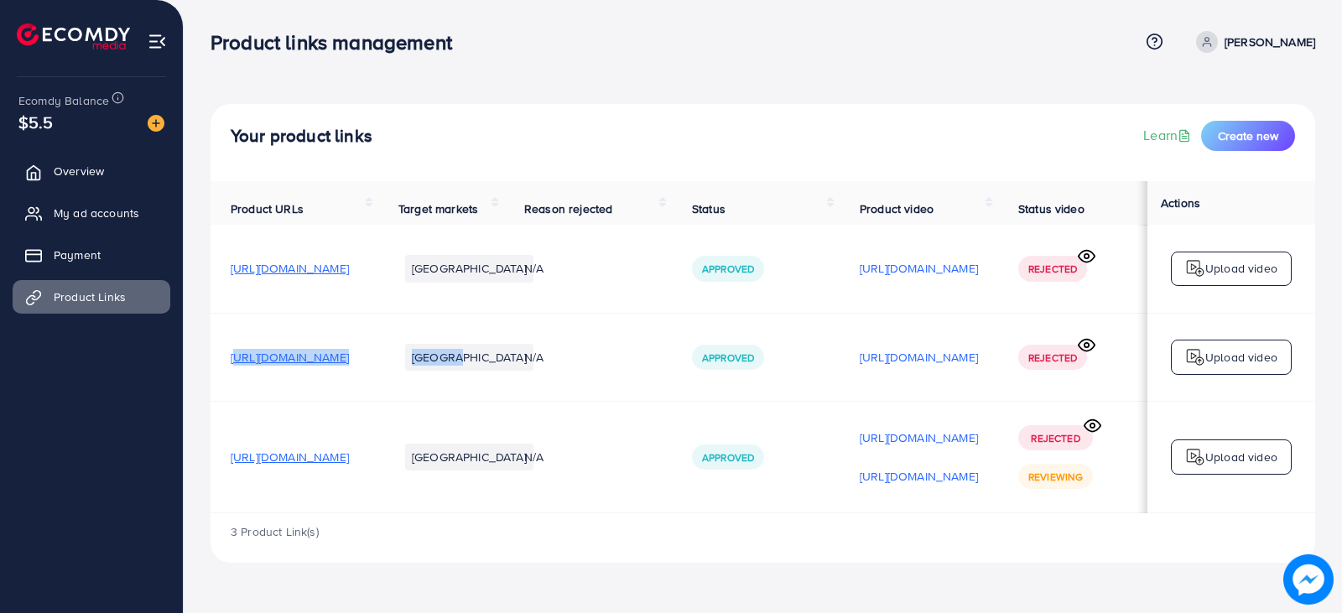
click at [568, 383] on tr "https://allgadgets.store/products/raf-multi-function-3-liter-food-blender-and-c…" at bounding box center [772, 357] width 1123 height 88
click at [331, 391] on td "https://allgadgets.store/products/raf-multi-function-3-liter-food-blender-and-c…" at bounding box center [295, 357] width 168 height 88
drag, startPoint x: 215, startPoint y: 363, endPoint x: 629, endPoint y: 370, distance: 414.4
click at [629, 370] on tr "https://allgadgets.store/products/raf-multi-function-3-liter-food-blender-and-c…" at bounding box center [772, 357] width 1123 height 88
click at [1229, 135] on span "Create new" at bounding box center [1248, 135] width 60 height 17
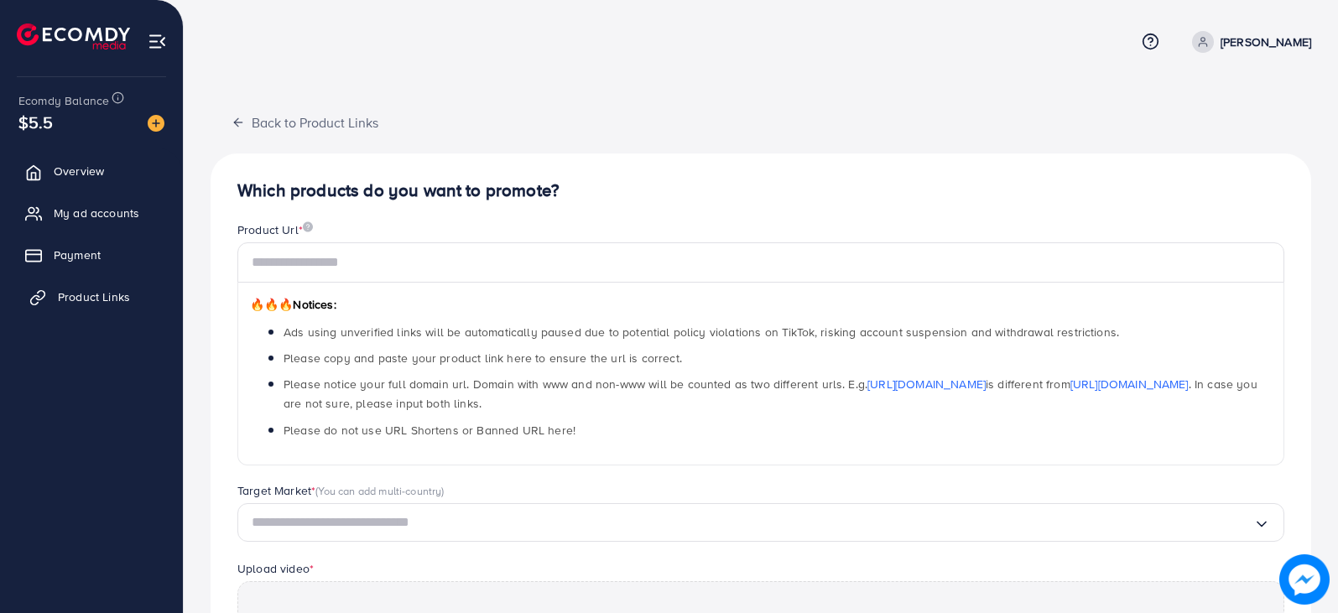
click at [90, 291] on span "Product Links" at bounding box center [94, 297] width 72 height 17
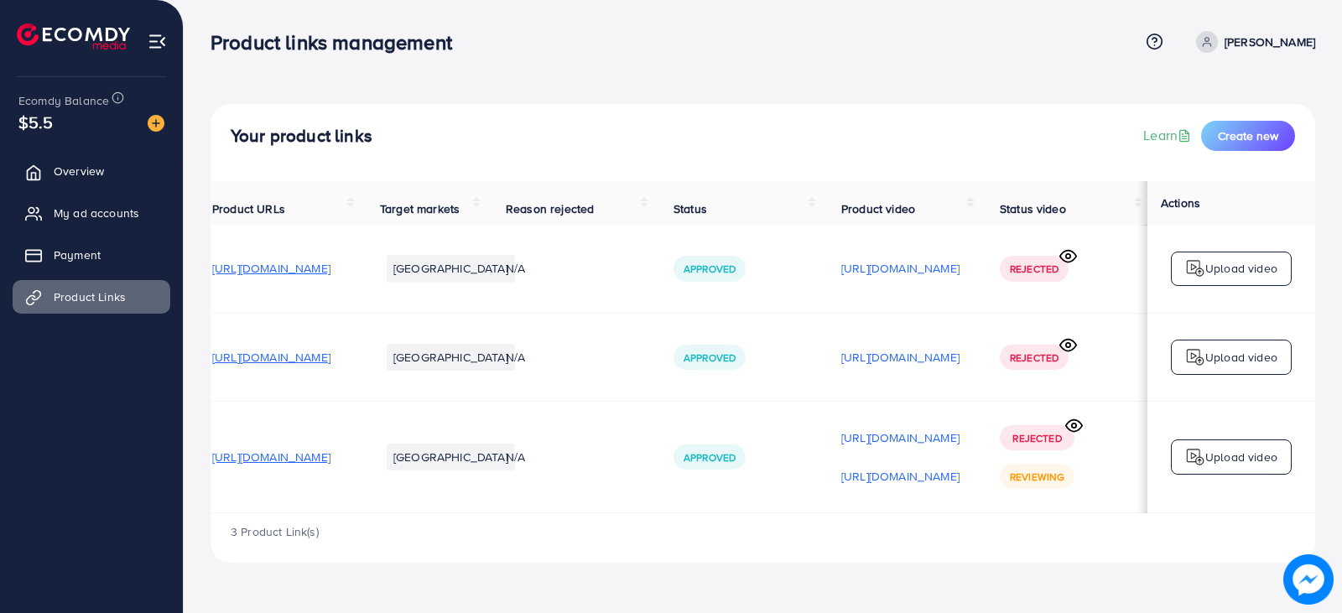
scroll to position [0, 224]
click at [1074, 432] on icon at bounding box center [1074, 426] width 18 height 18
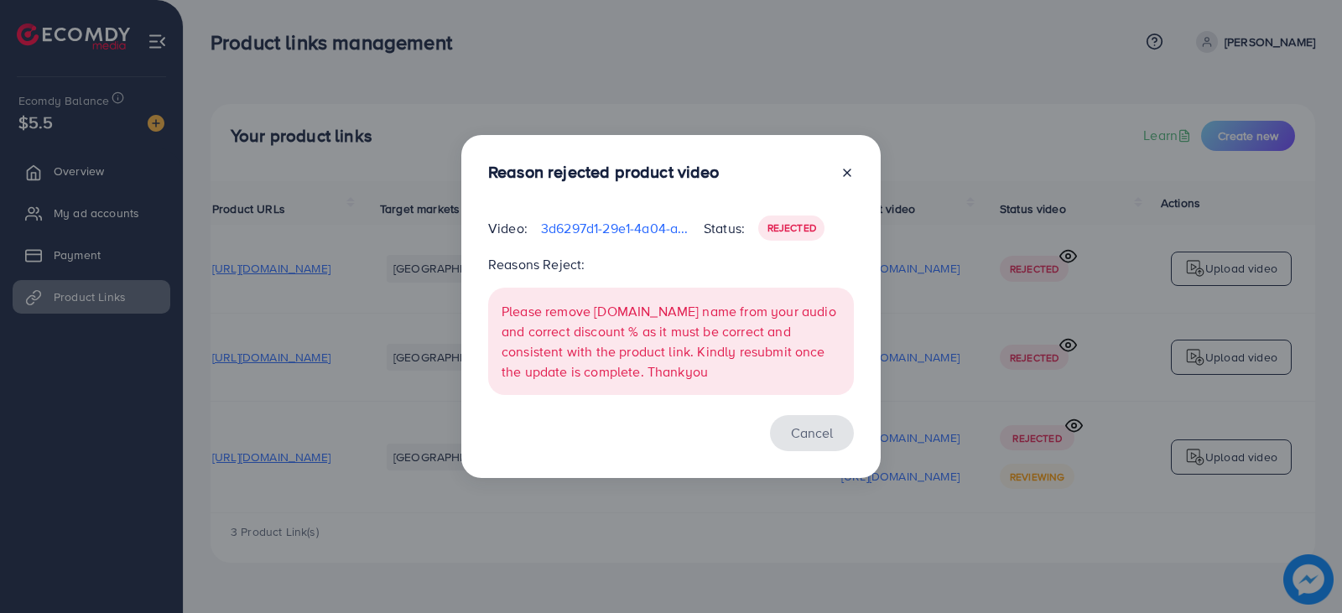
click at [802, 439] on button "Cancel" at bounding box center [812, 433] width 84 height 36
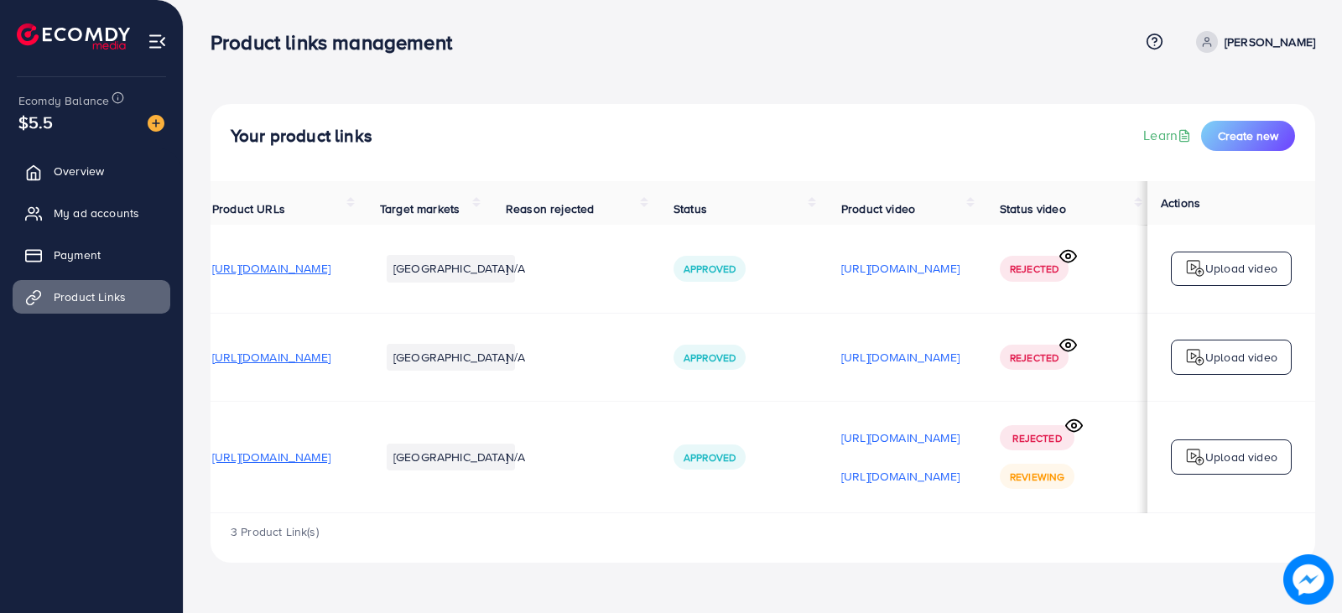
scroll to position [0, 0]
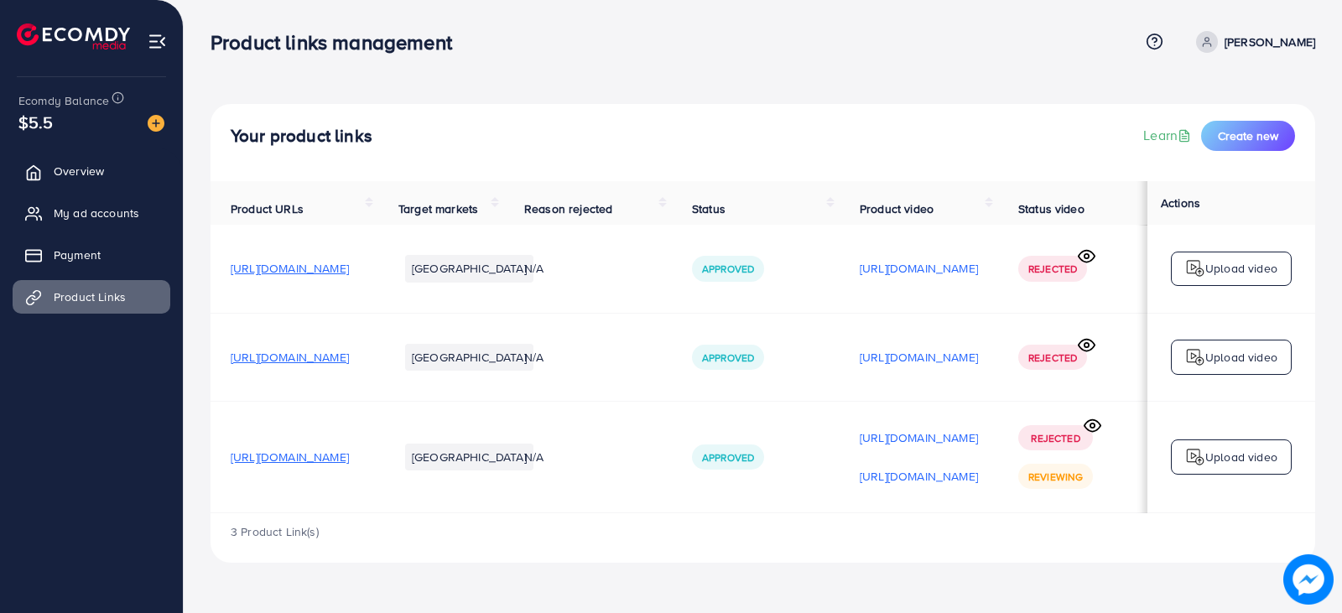
click at [684, 77] on div "Your product links Learn Create new Product URLs Target markets Reason rejected…" at bounding box center [763, 295] width 1158 height 590
click at [1250, 125] on button "Create new" at bounding box center [1248, 136] width 94 height 30
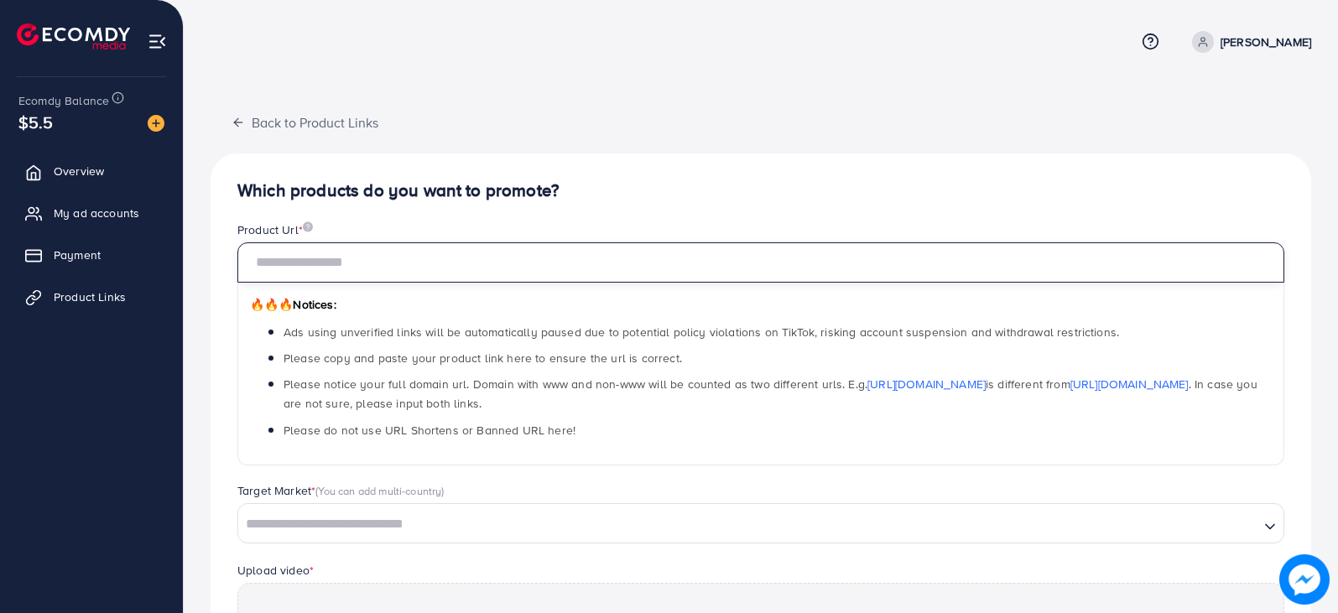
click at [363, 265] on input "text" at bounding box center [760, 262] width 1047 height 40
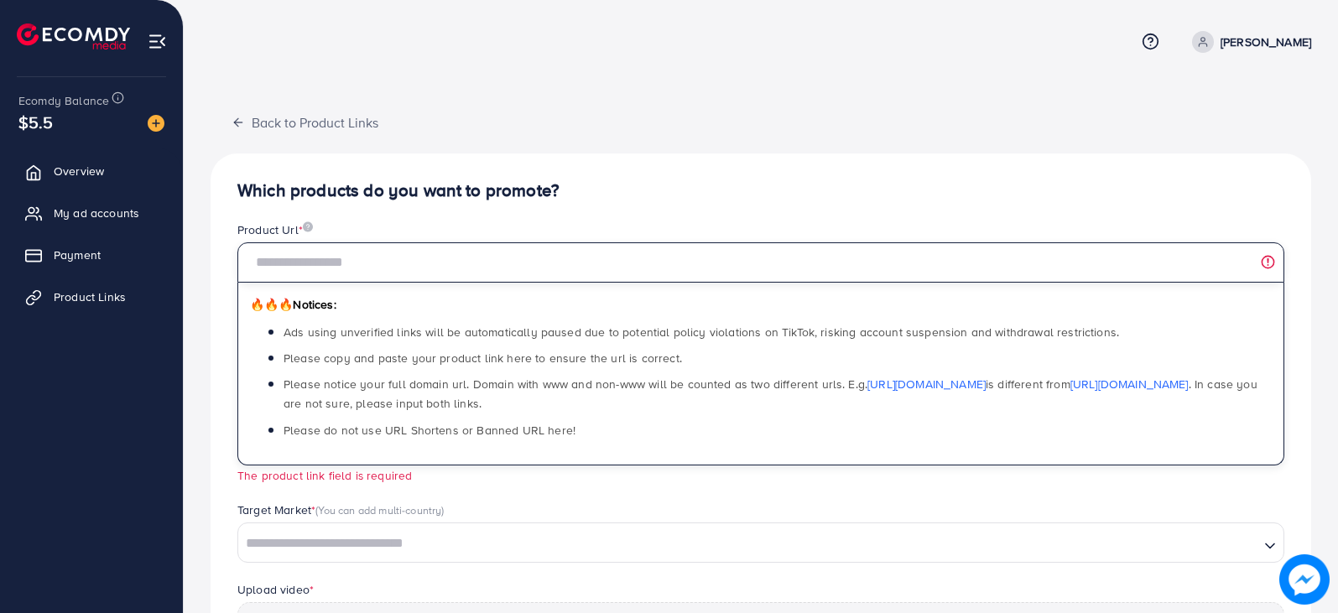
click at [481, 265] on input "text" at bounding box center [760, 262] width 1047 height 40
paste input "**********"
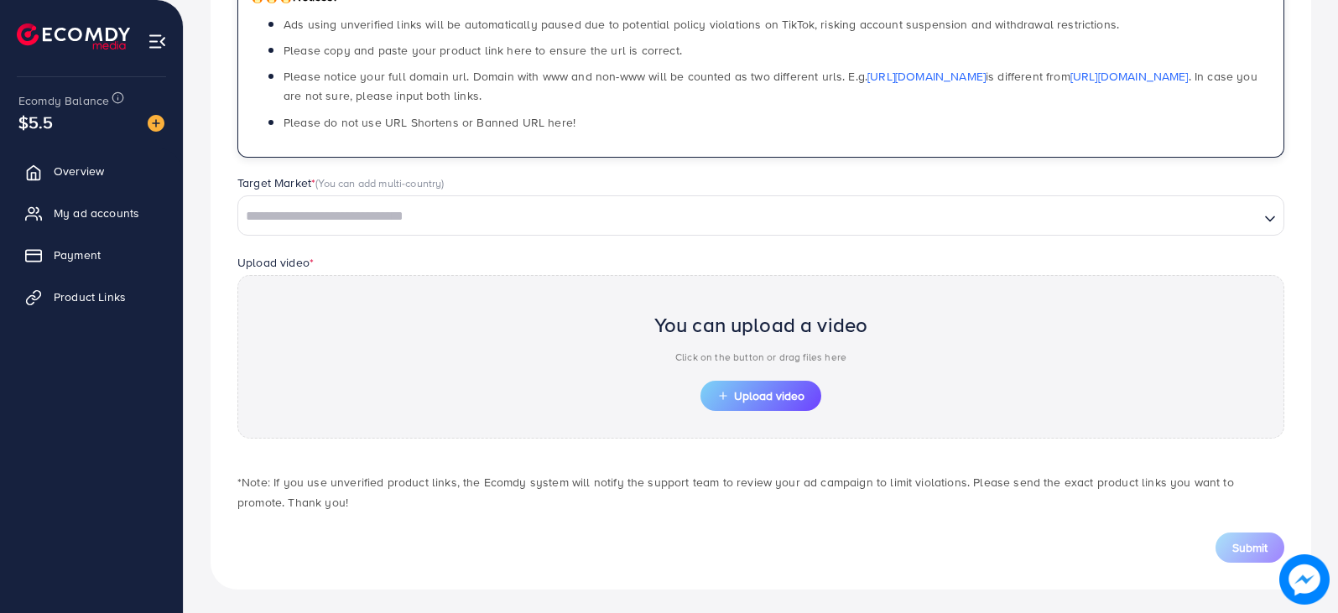
scroll to position [311, 0]
type input "**********"
click at [388, 224] on input "Search for option" at bounding box center [748, 213] width 1017 height 26
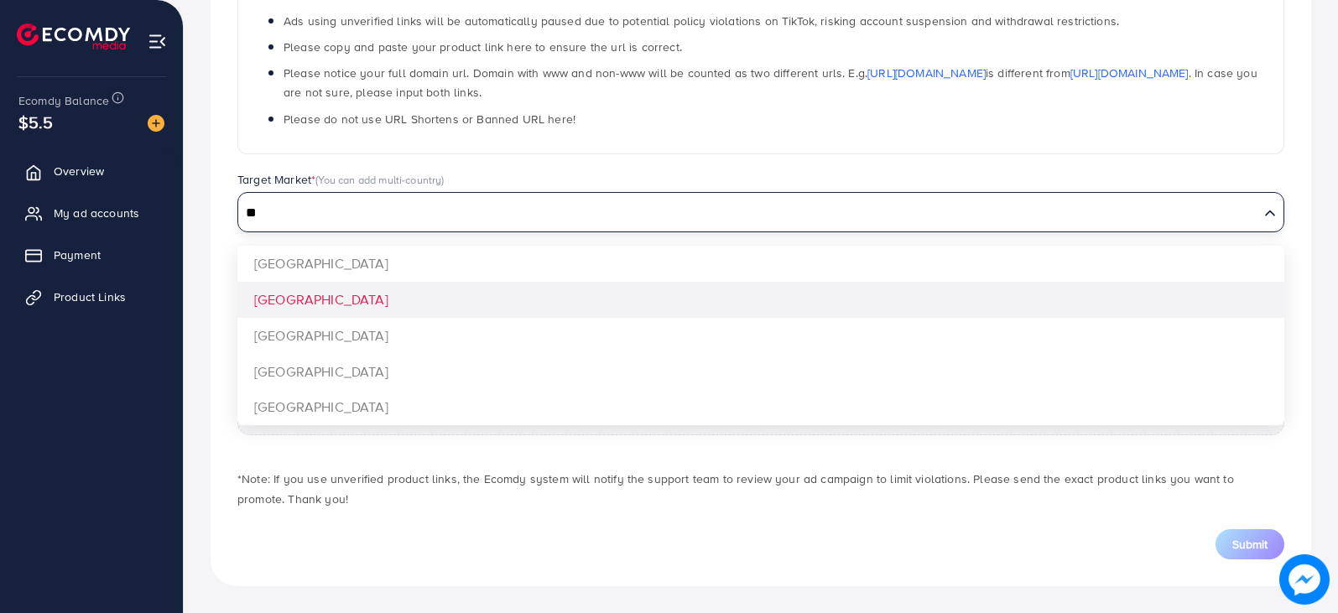
type input "**"
click at [283, 300] on div "**********" at bounding box center [761, 214] width 1101 height 744
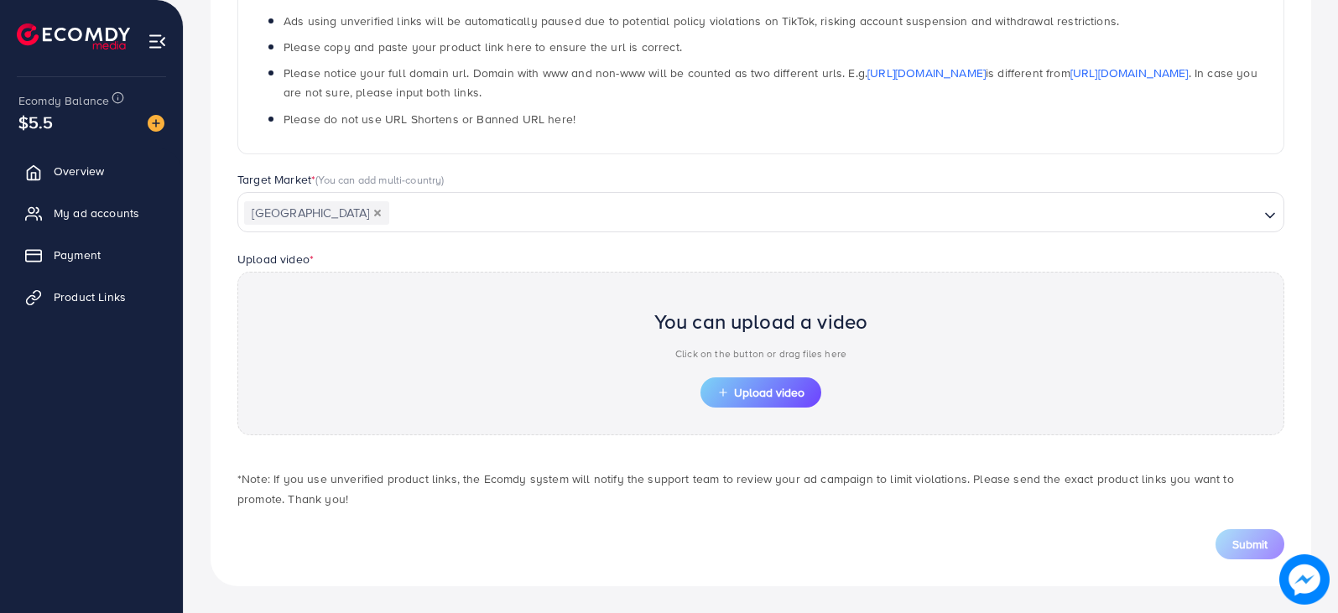
click at [435, 262] on div "Upload video * You can upload a video Click on the button or drag files here Up…" at bounding box center [761, 342] width 1074 height 186
click at [737, 398] on span "Upload video" at bounding box center [760, 393] width 87 height 12
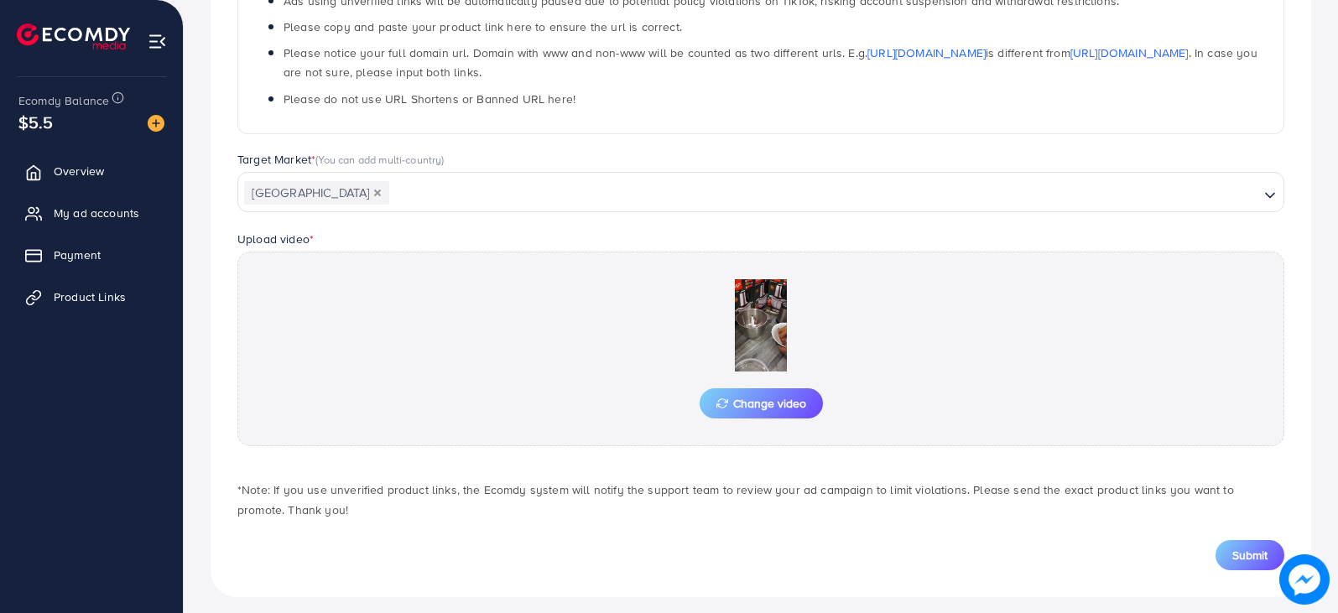
scroll to position [342, 0]
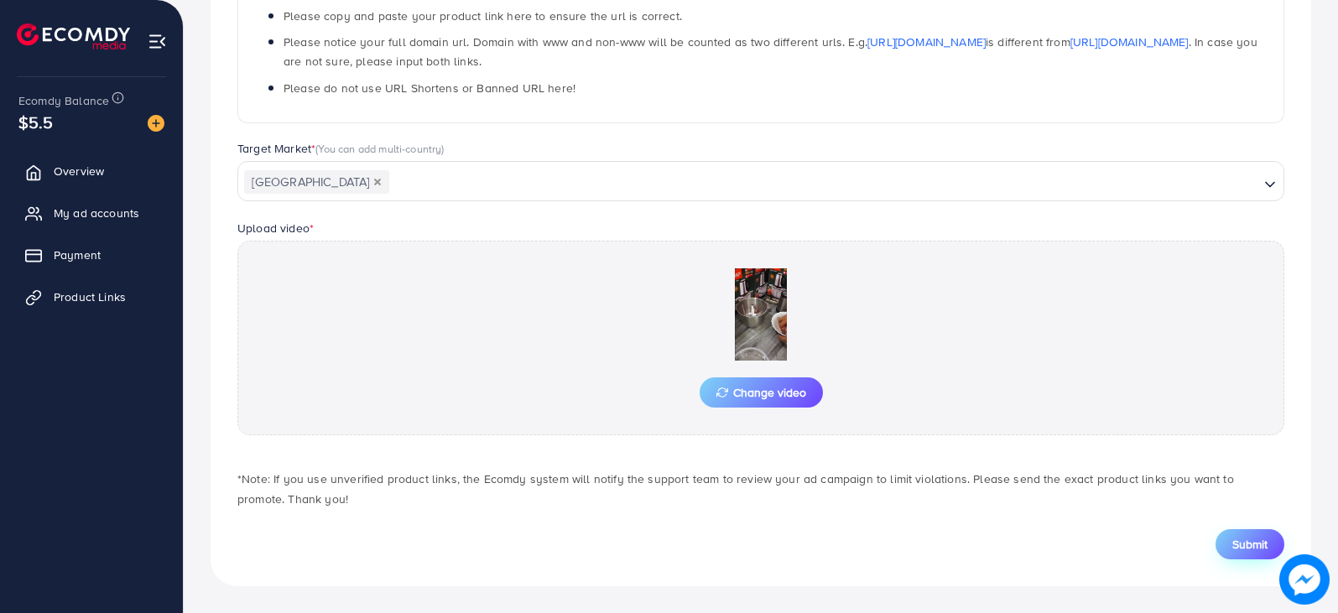
click at [1259, 549] on span "Submit" at bounding box center [1249, 544] width 35 height 17
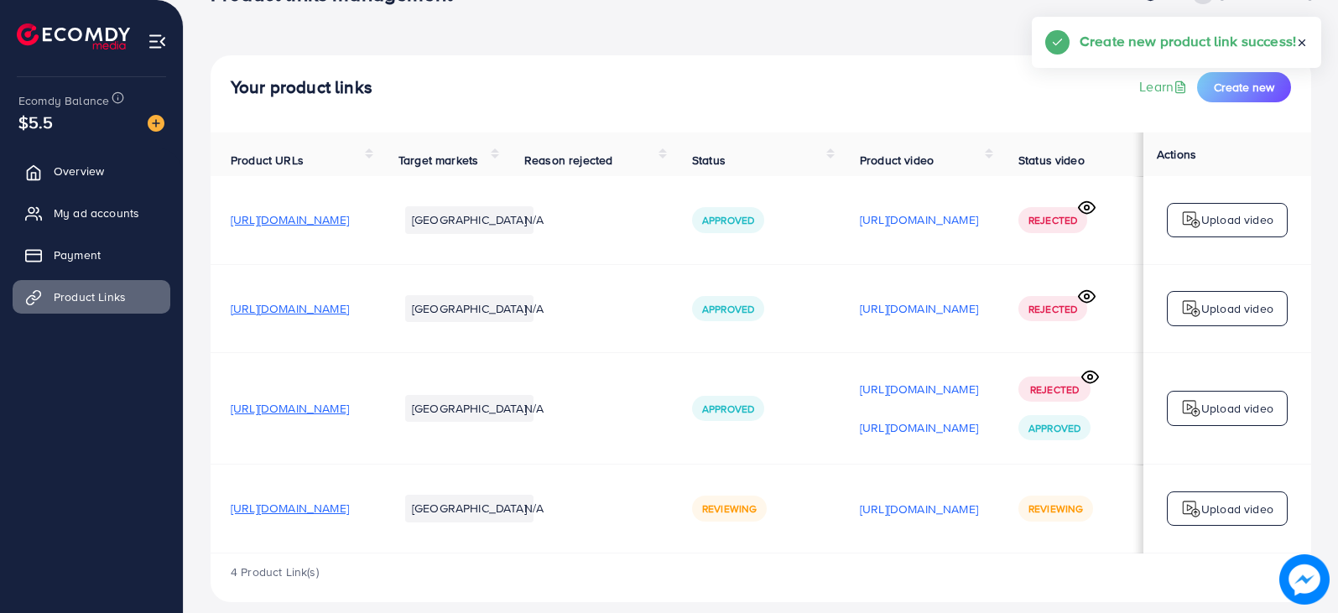
scroll to position [74, 0]
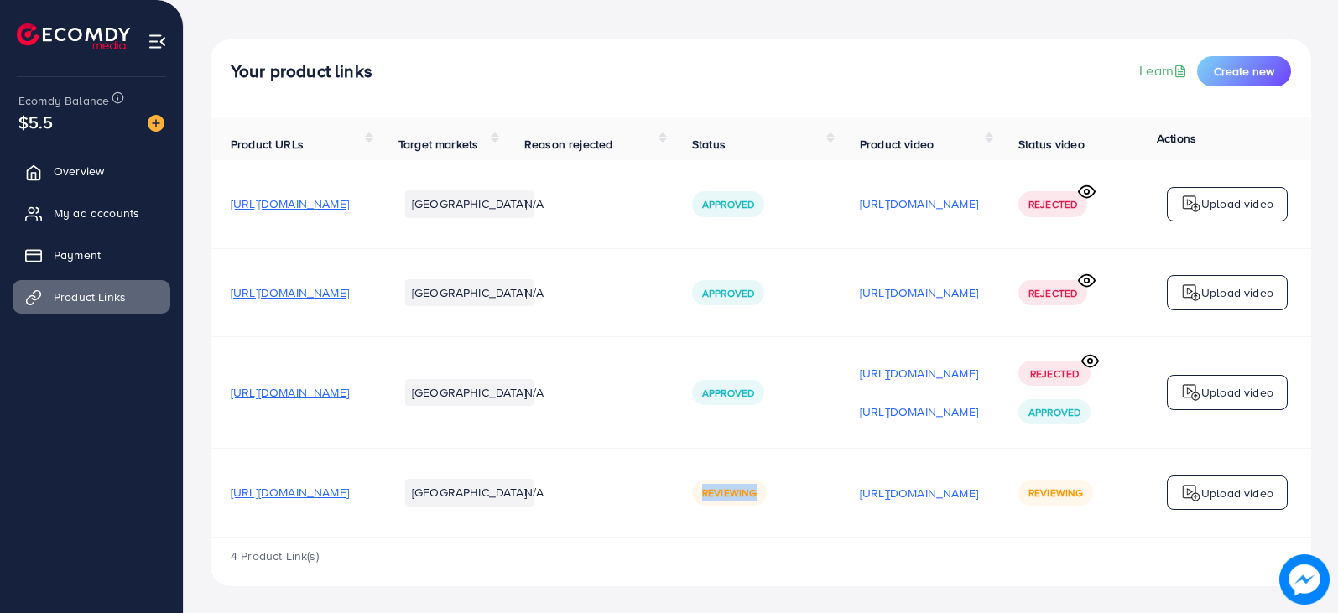
drag, startPoint x: 799, startPoint y: 532, endPoint x: 919, endPoint y: 514, distance: 121.2
click at [840, 514] on td "Reviewing" at bounding box center [756, 493] width 168 height 88
click at [840, 519] on td "Reviewing" at bounding box center [756, 493] width 168 height 88
click at [840, 530] on td "Reviewing" at bounding box center [756, 493] width 168 height 88
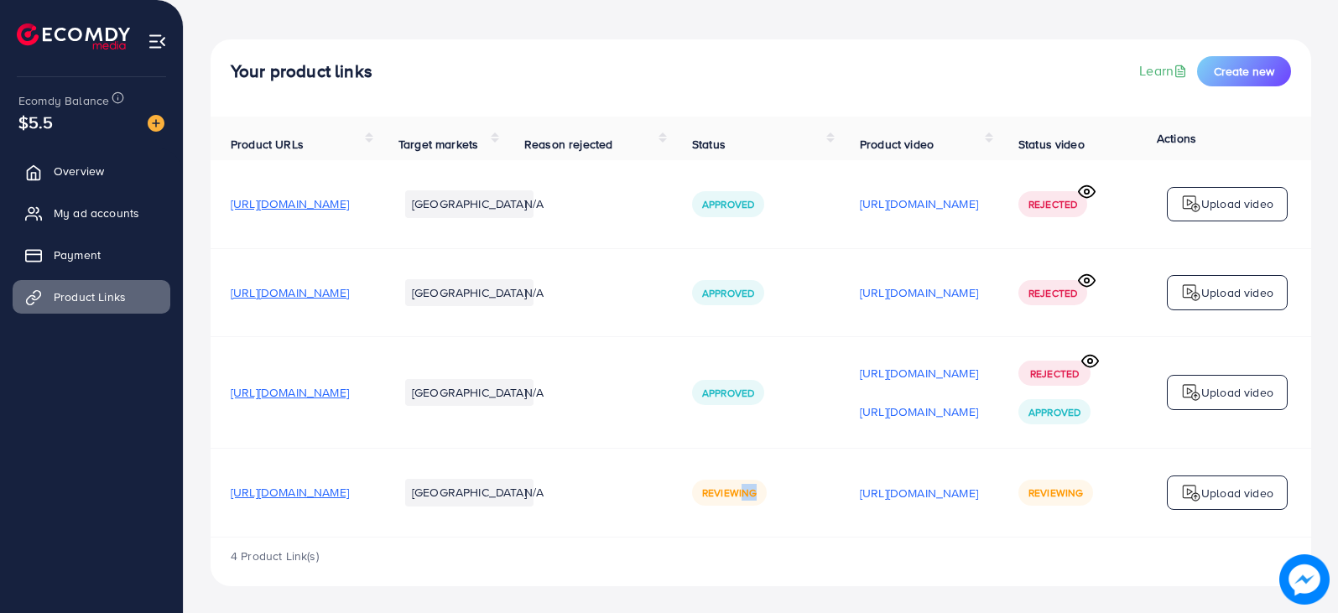
click at [840, 529] on td "Reviewing" at bounding box center [756, 493] width 168 height 88
click at [1225, 63] on span "Create new" at bounding box center [1244, 71] width 60 height 17
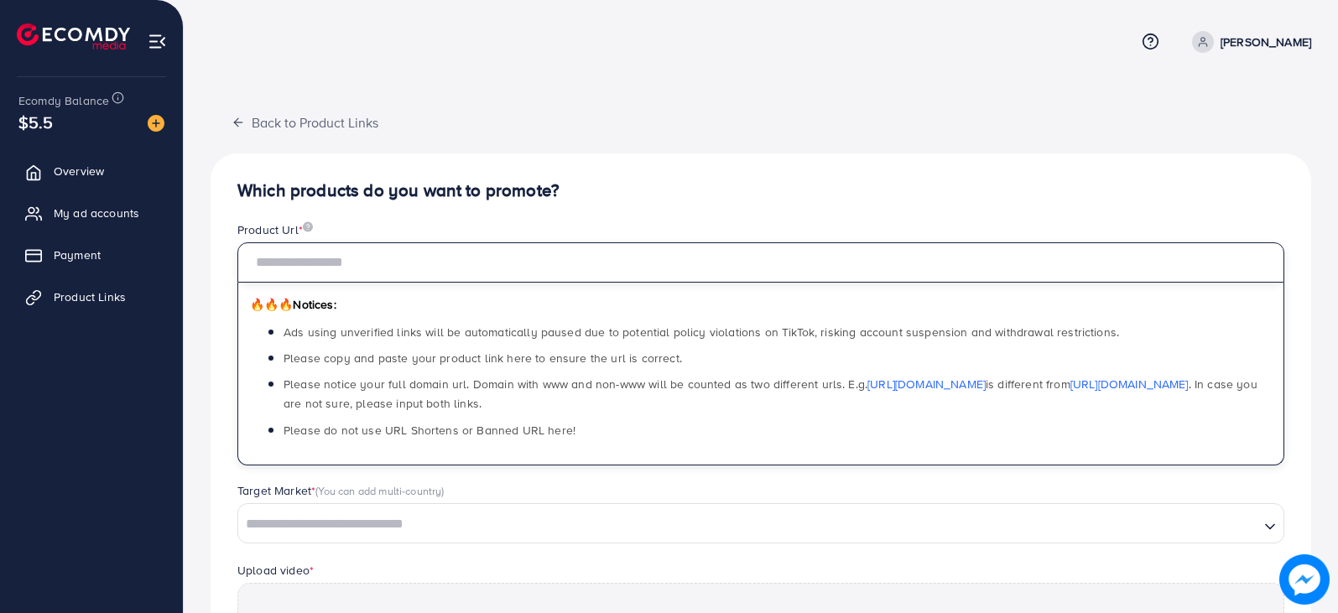
click at [307, 268] on input "text" at bounding box center [760, 262] width 1047 height 40
paste input "**********"
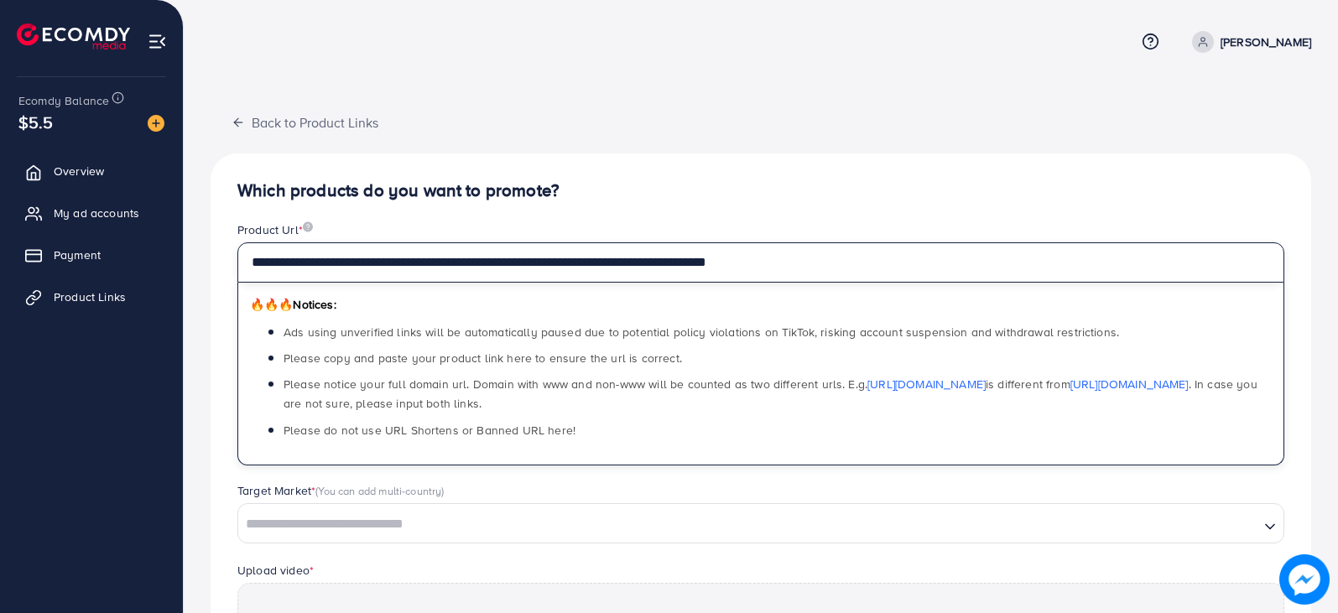
type input "**********"
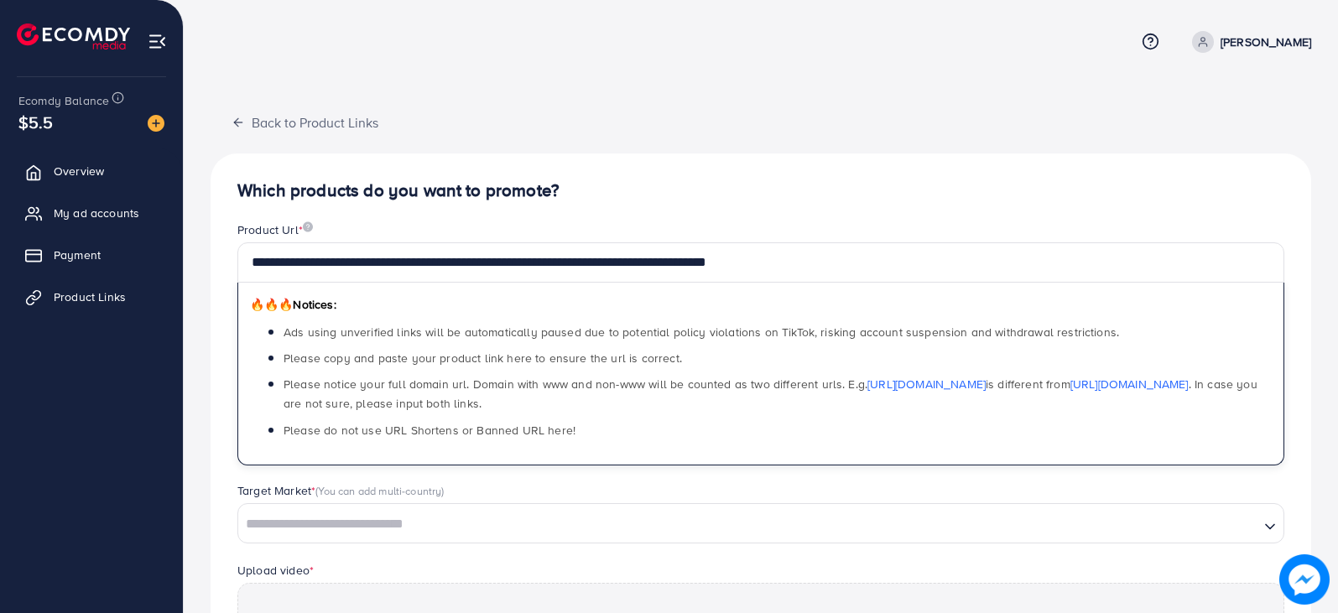
click at [665, 205] on div "**********" at bounding box center [761, 526] width 1101 height 744
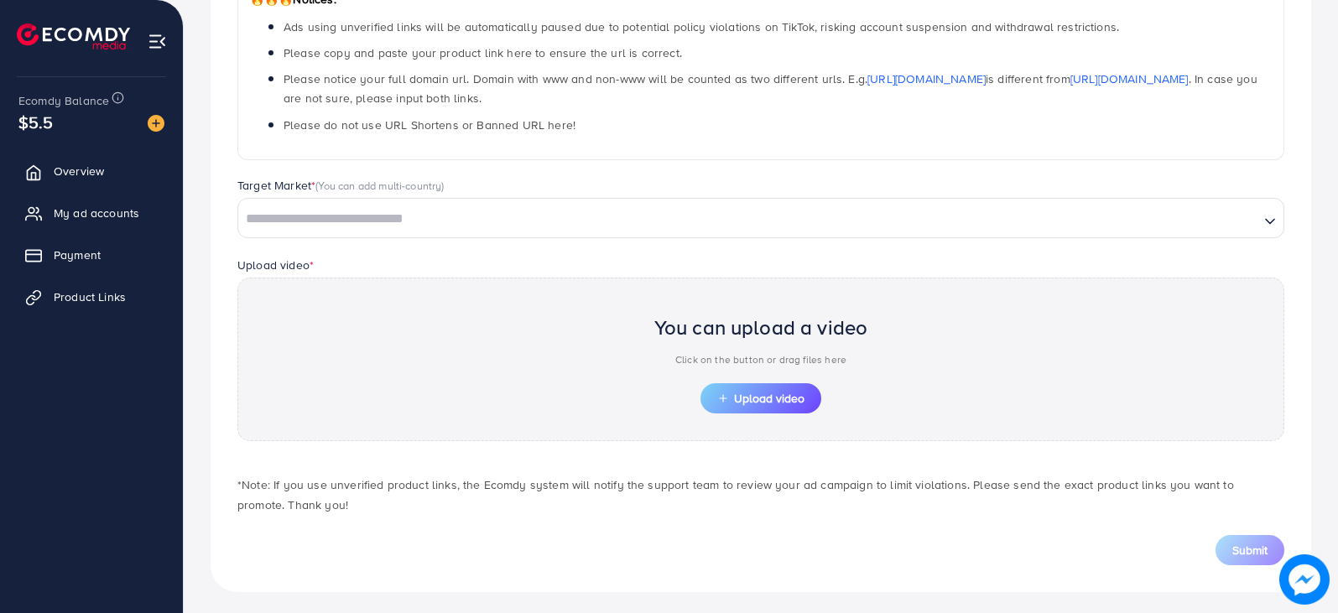
scroll to position [311, 0]
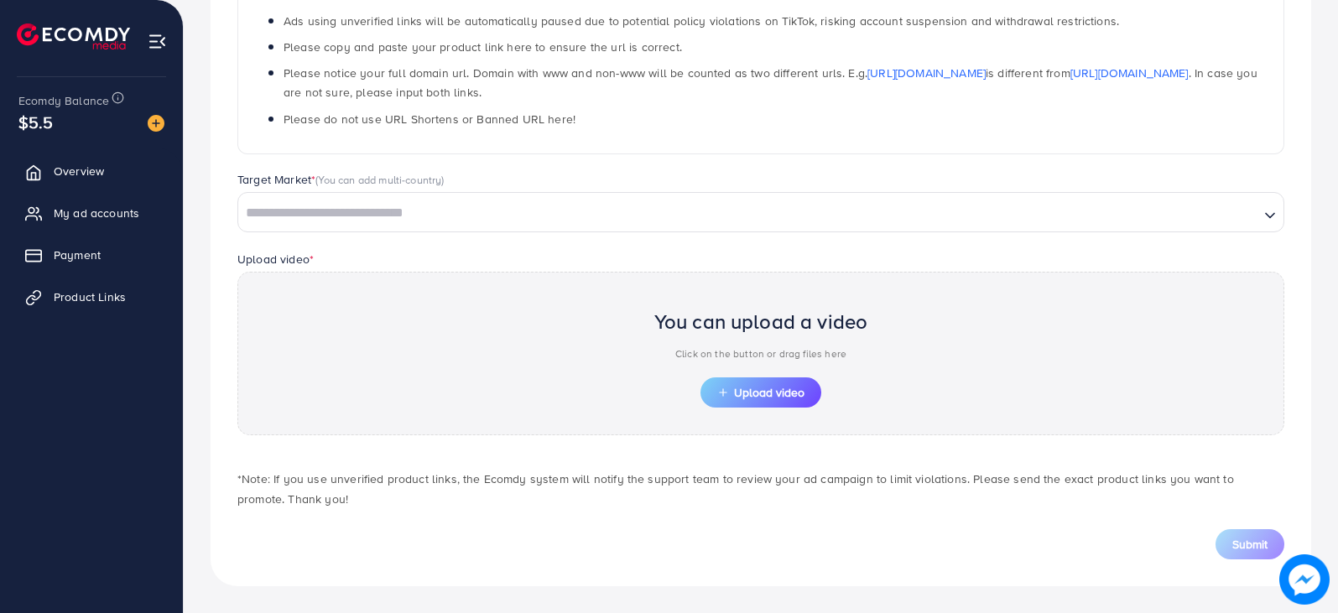
click at [335, 219] on input "Search for option" at bounding box center [748, 213] width 1017 height 26
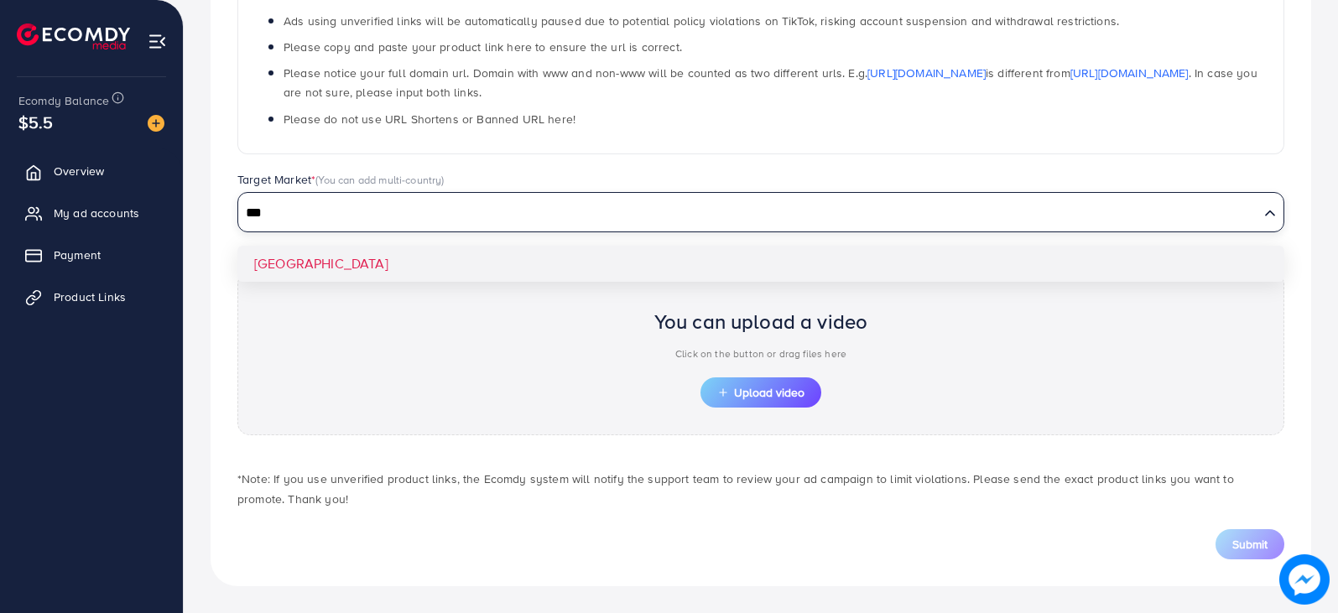
type input "***"
click at [306, 256] on div "**********" at bounding box center [761, 214] width 1101 height 744
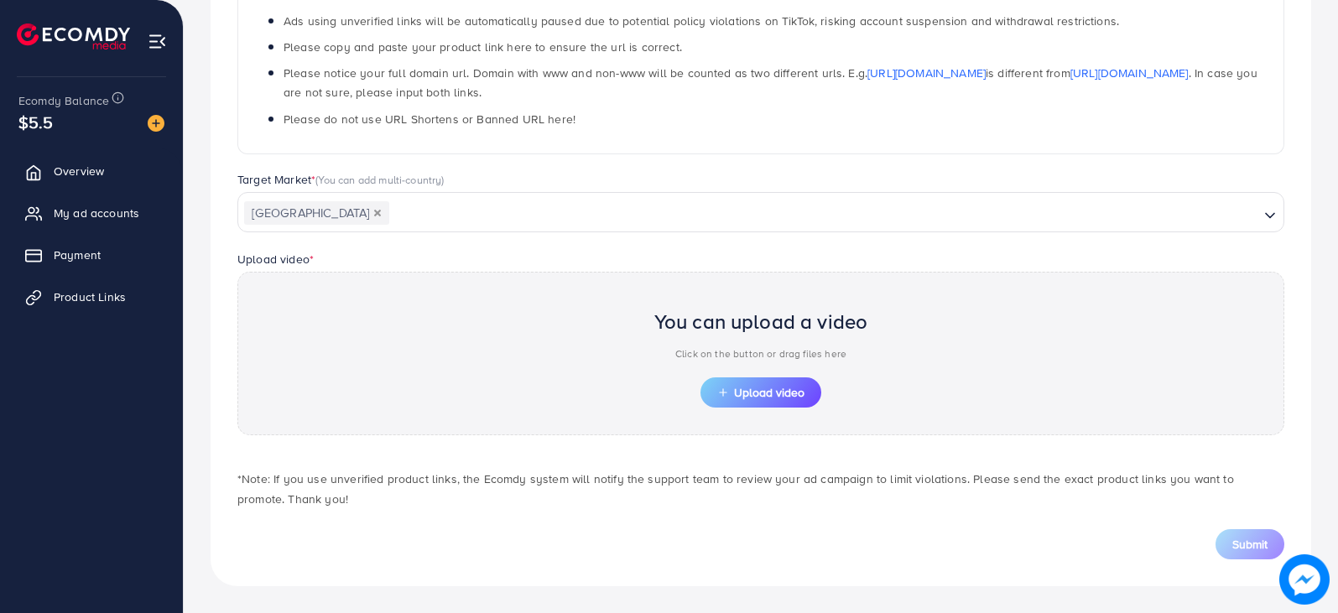
click at [799, 413] on div "You can upload a video Click on the button or drag files here Upload video" at bounding box center [760, 354] width 1047 height 164
click at [788, 383] on button "Upload video" at bounding box center [760, 392] width 121 height 30
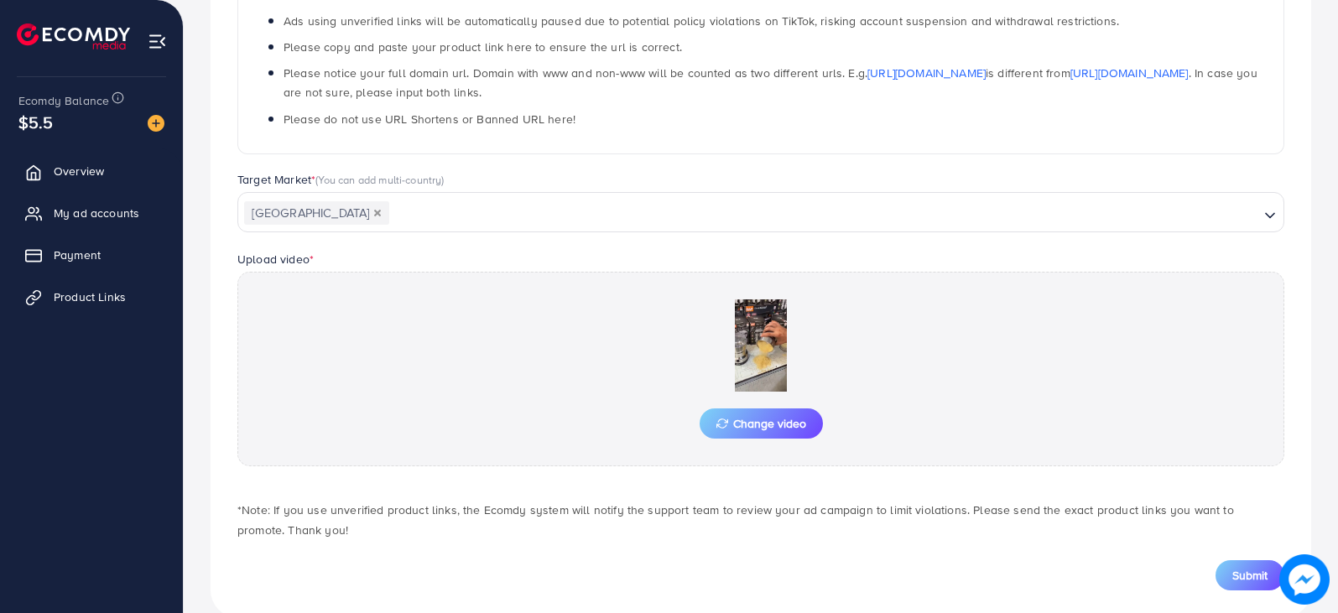
scroll to position [342, 0]
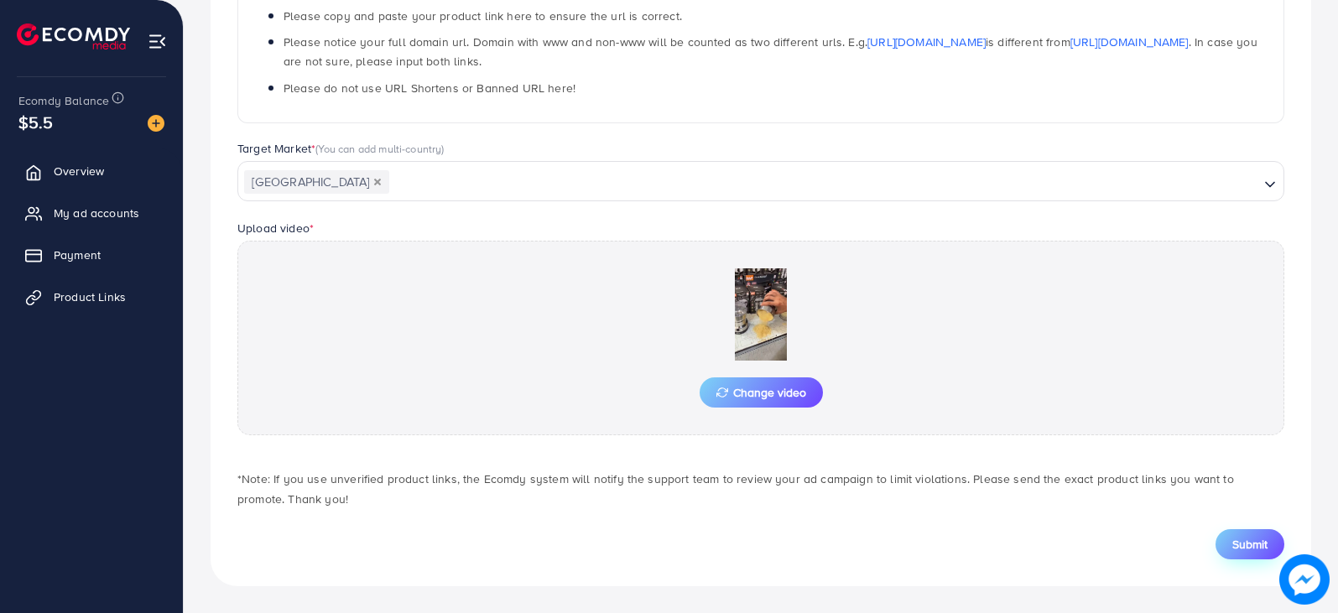
click at [1228, 542] on button "Submit" at bounding box center [1249, 544] width 69 height 30
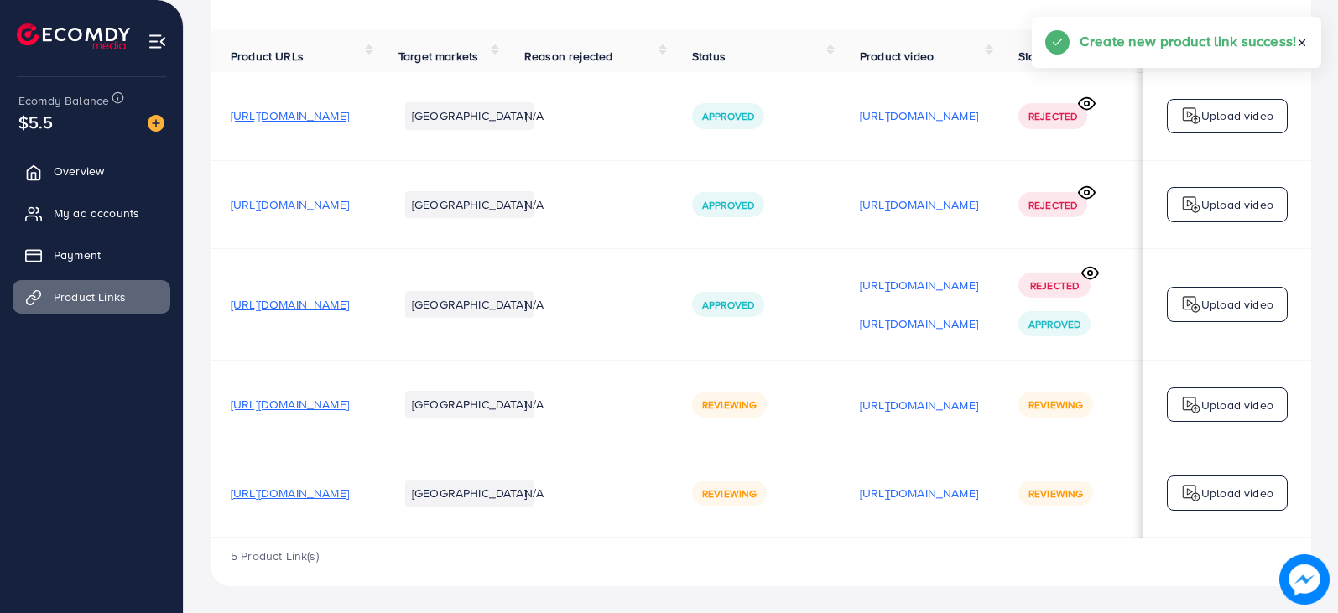
scroll to position [163, 0]
click at [672, 231] on td "N/A" at bounding box center [588, 204] width 168 height 88
click at [672, 434] on td "N/A" at bounding box center [588, 405] width 168 height 88
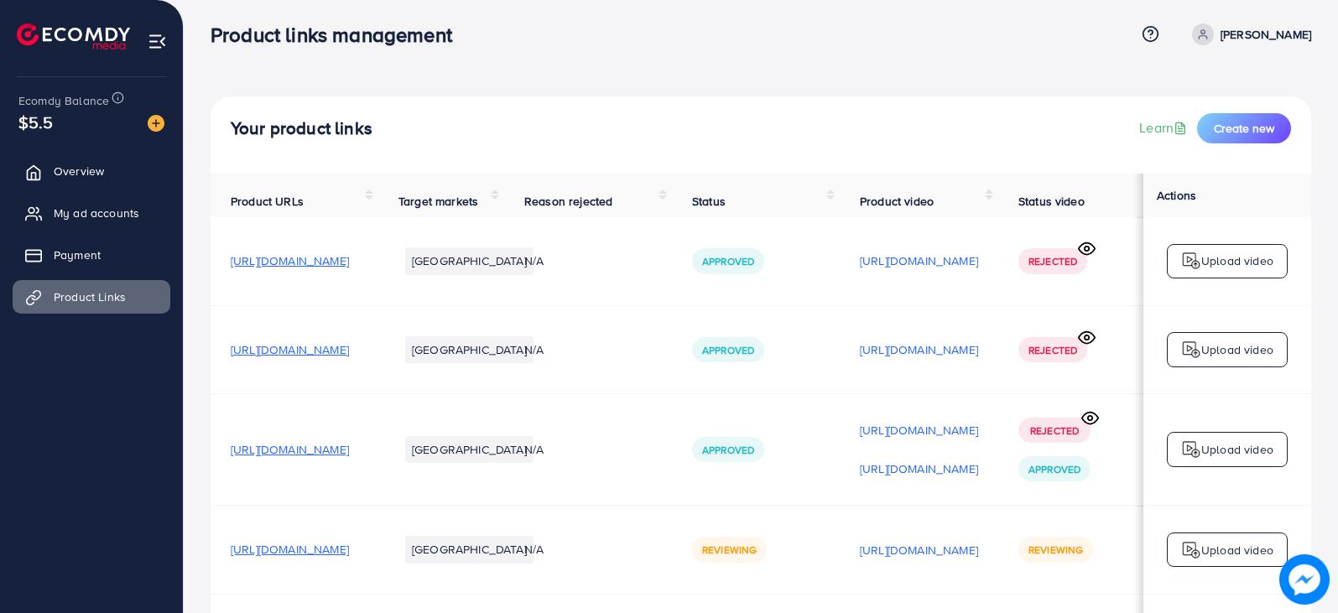
scroll to position [0, 0]
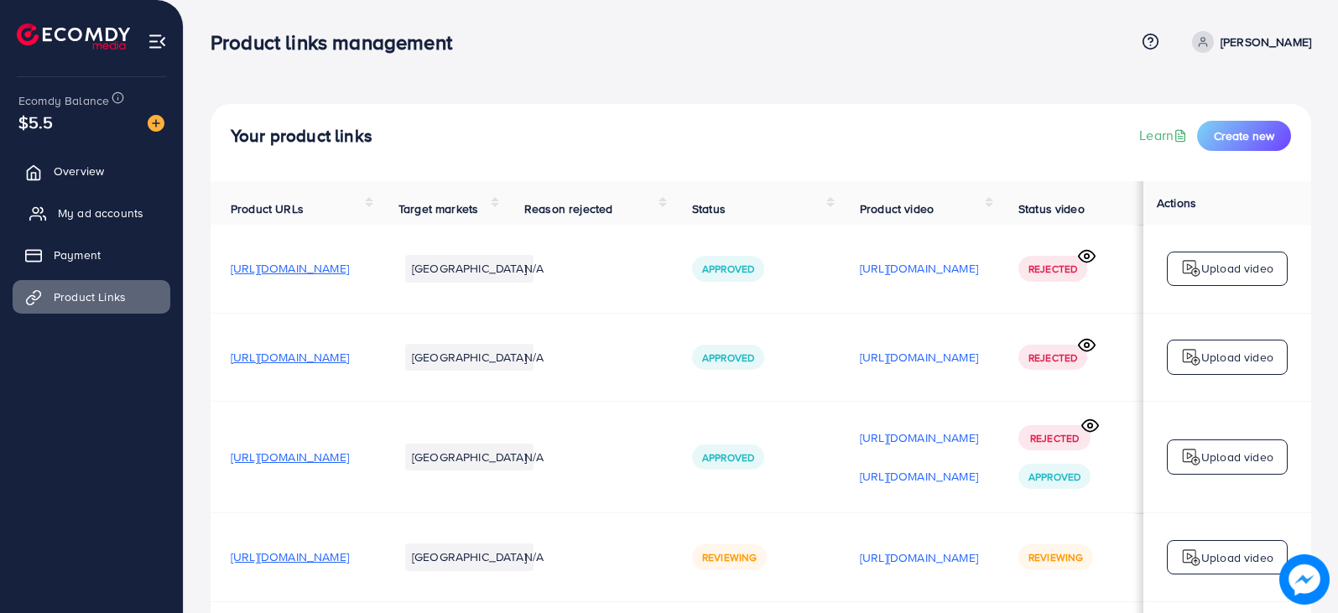
click at [85, 216] on span "My ad accounts" at bounding box center [101, 213] width 86 height 17
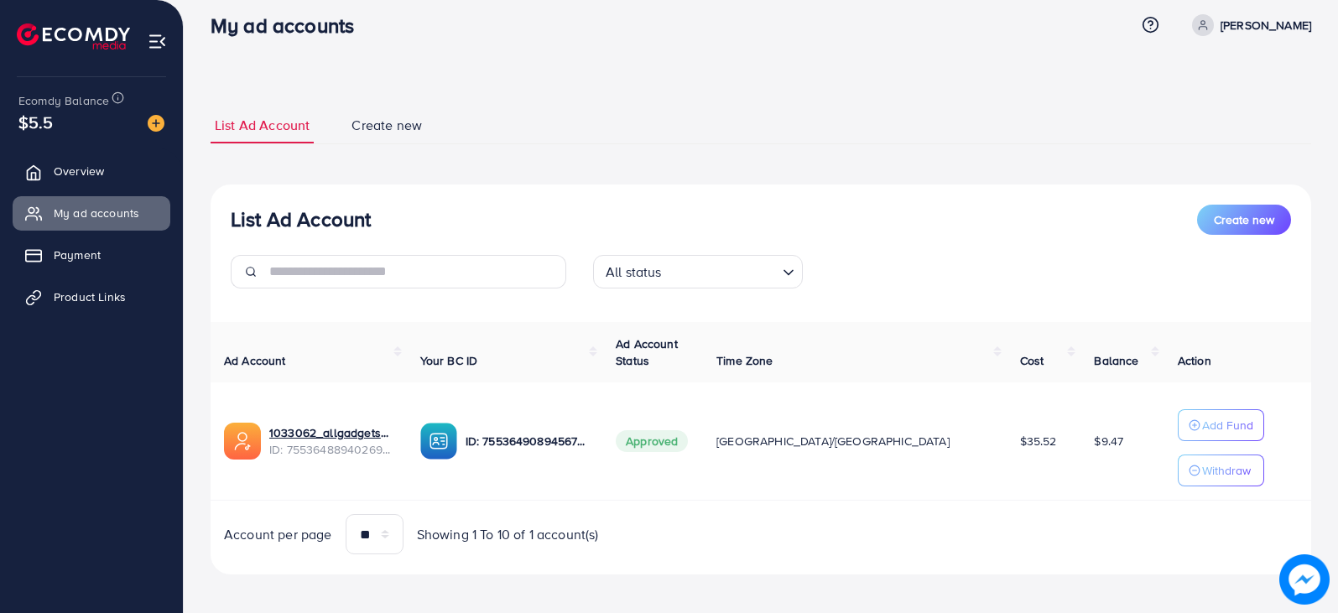
scroll to position [25, 0]
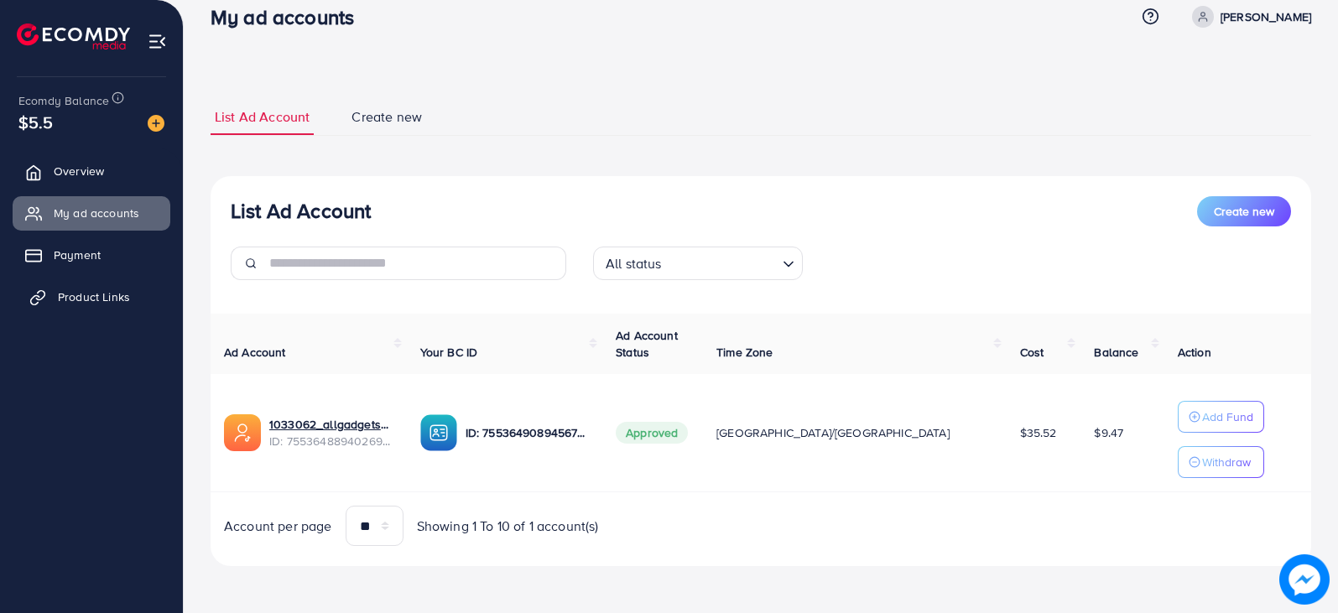
click at [113, 292] on span "Product Links" at bounding box center [94, 297] width 72 height 17
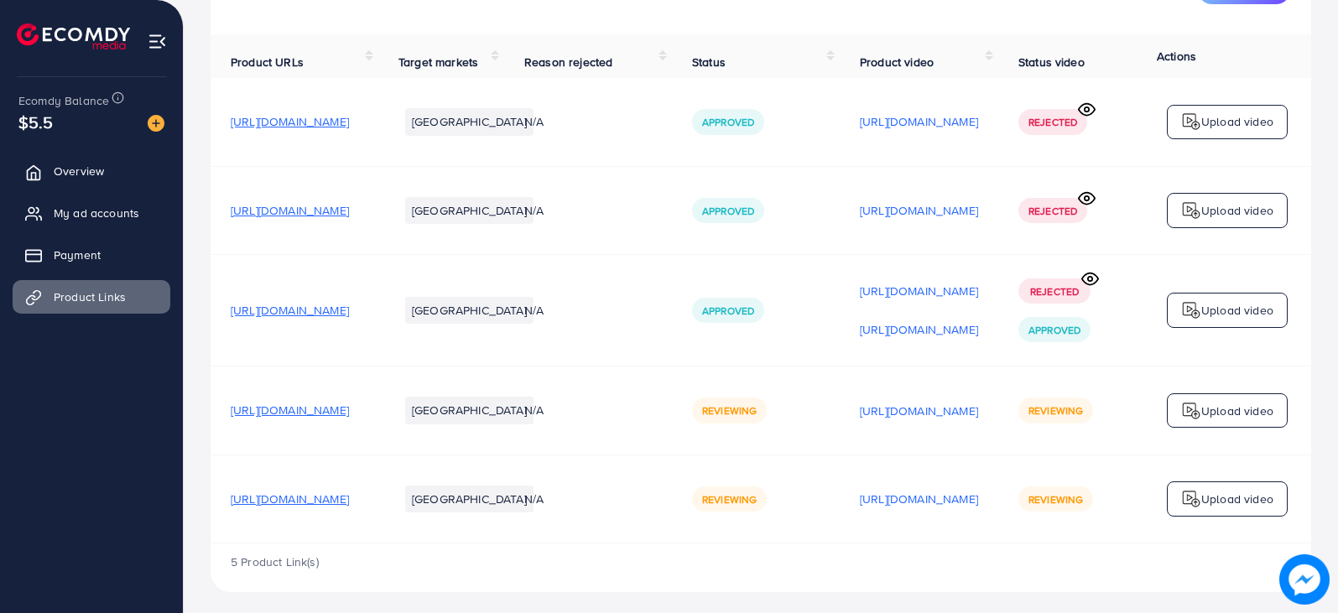
scroll to position [163, 0]
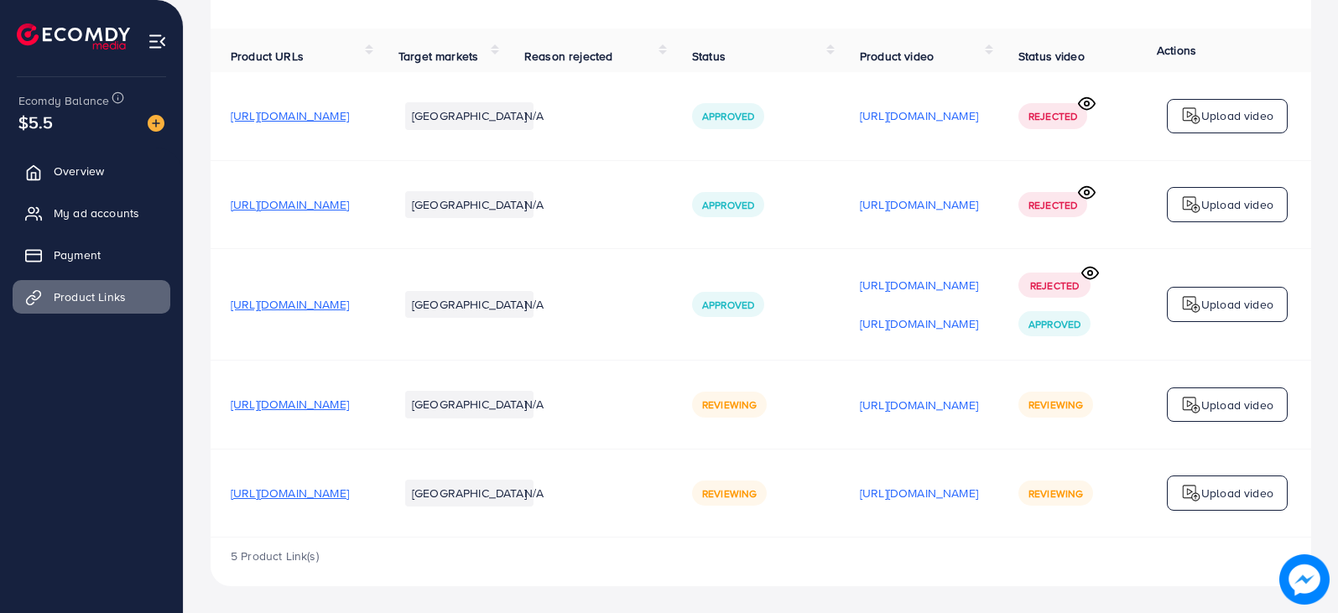
scroll to position [163, 0]
click at [79, 214] on span "My ad accounts" at bounding box center [101, 213] width 86 height 17
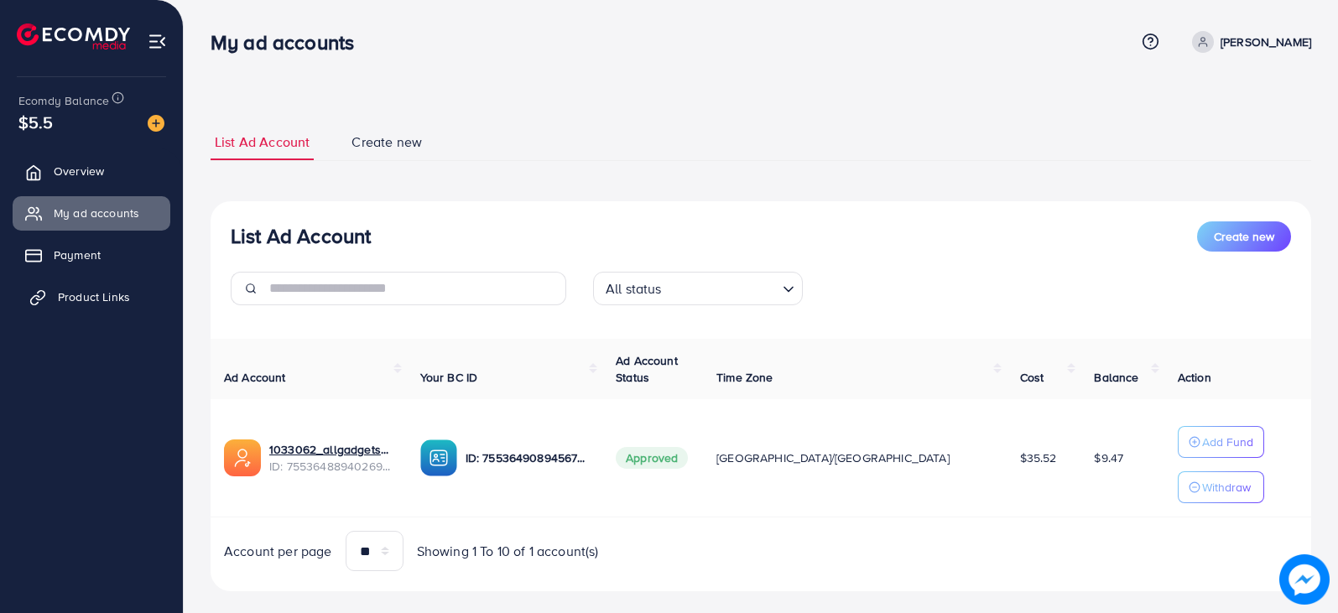
click at [90, 284] on link "Product Links" at bounding box center [92, 297] width 158 height 34
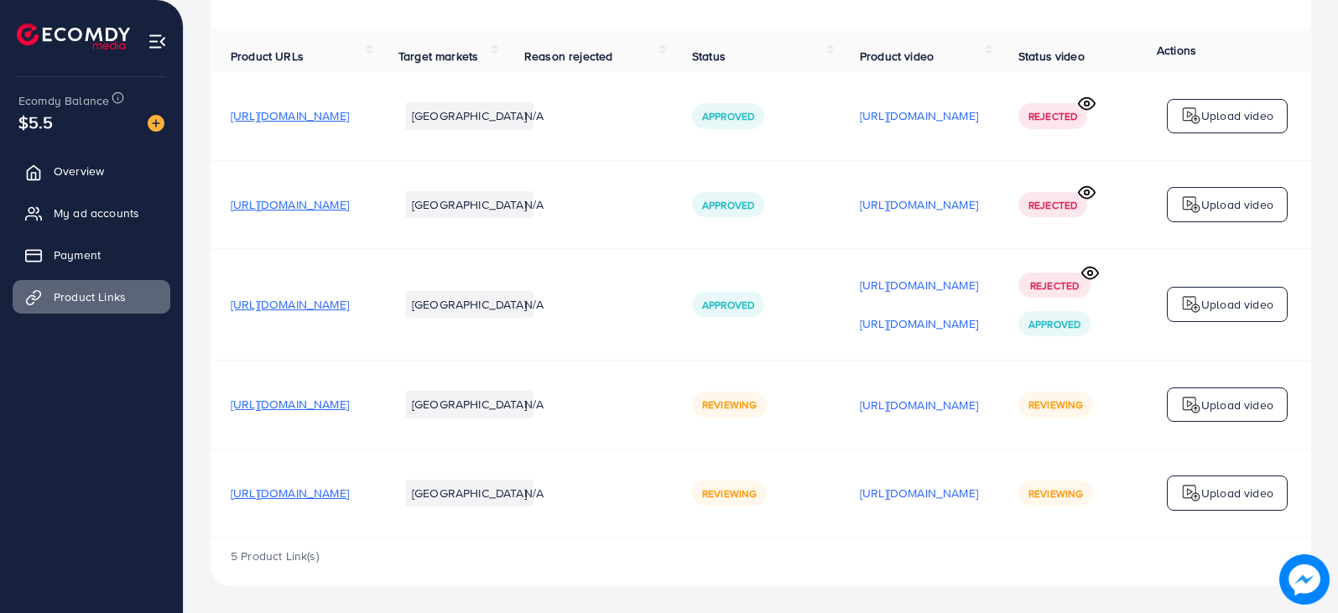
scroll to position [163, 0]
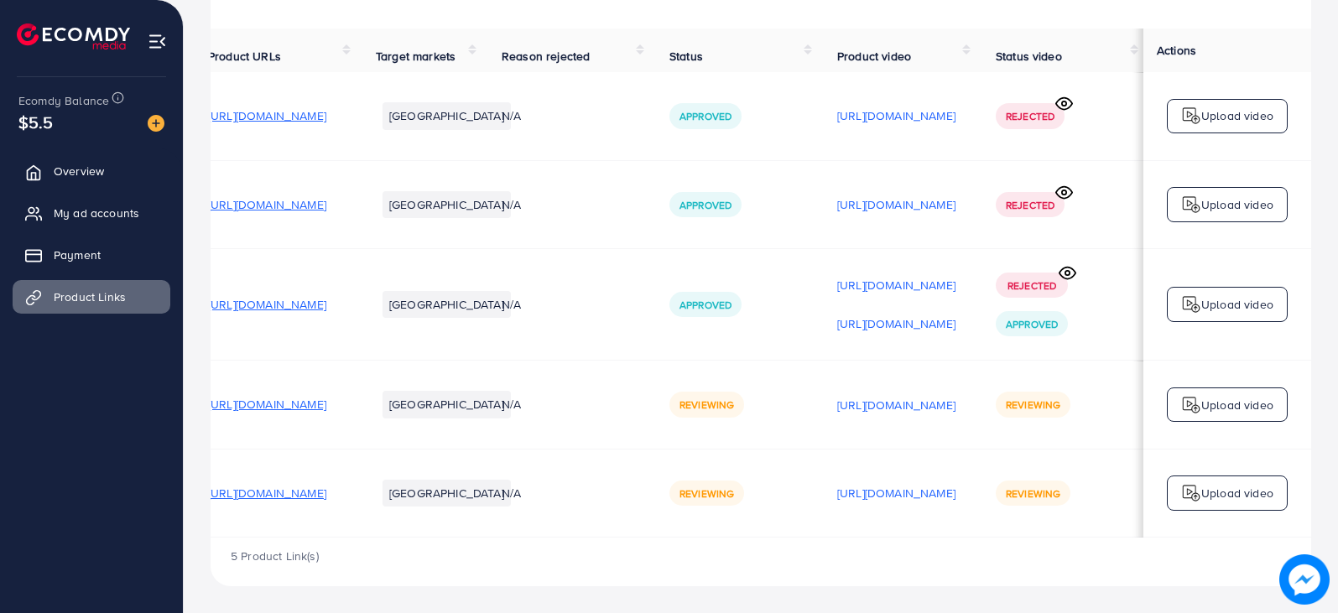
scroll to position [0, 228]
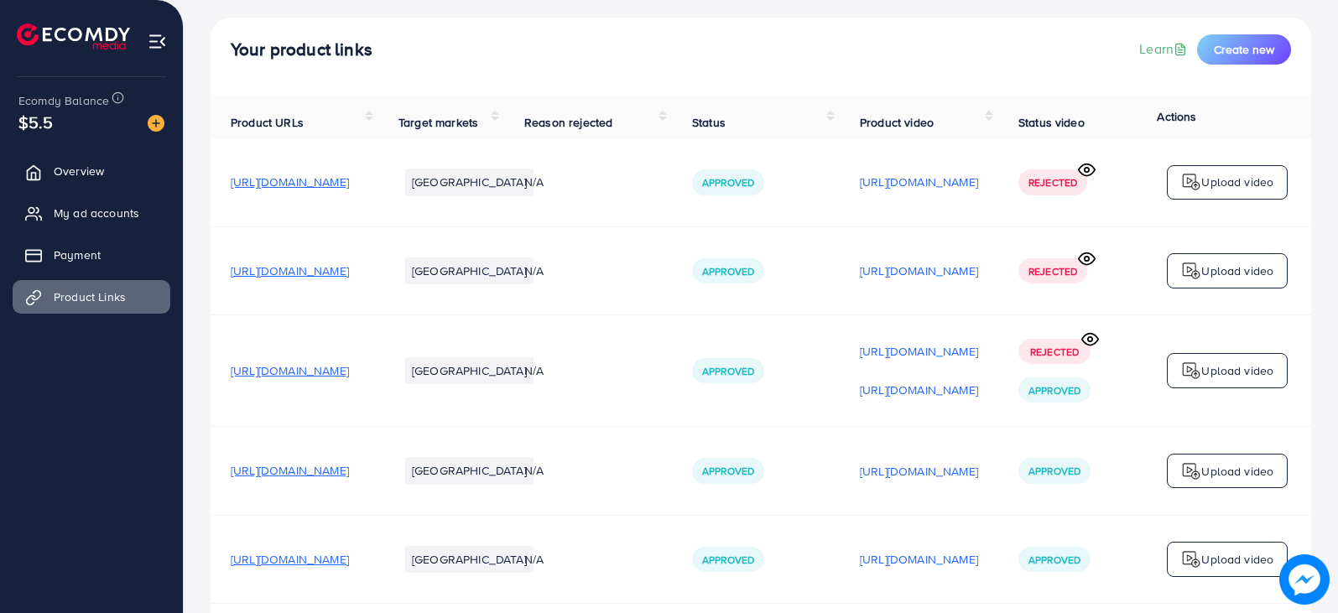
scroll to position [163, 0]
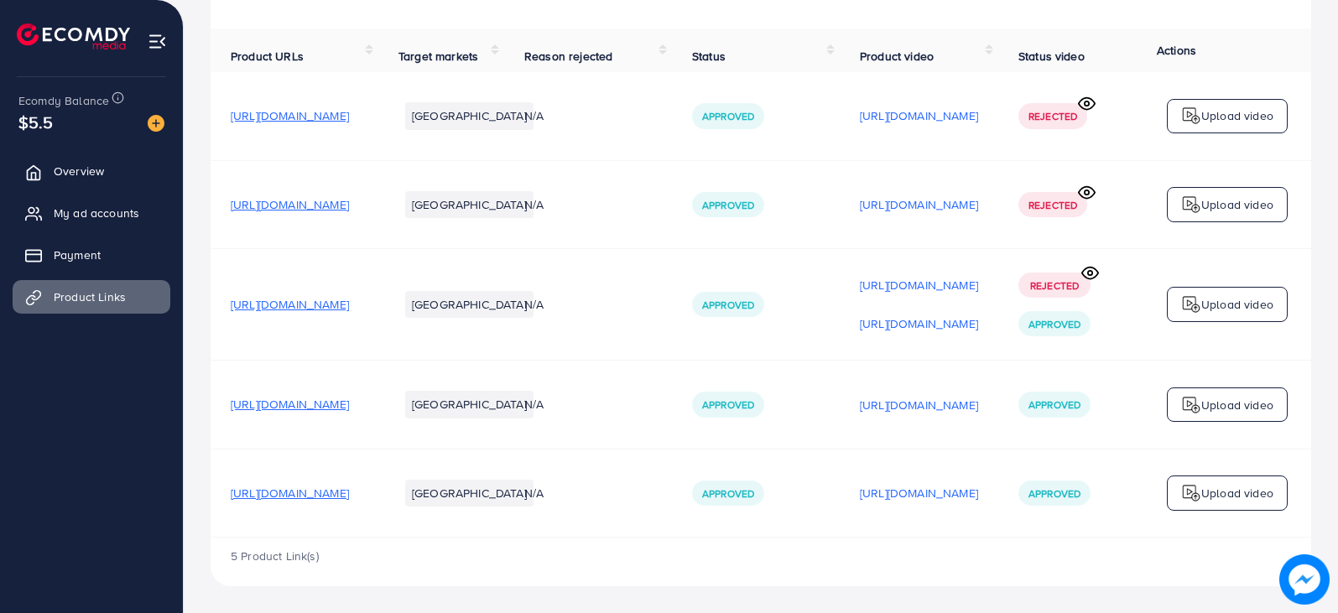
click at [336, 403] on span "[URL][DOMAIN_NAME]" at bounding box center [290, 404] width 118 height 17
click at [349, 493] on span "[URL][DOMAIN_NAME]" at bounding box center [290, 493] width 118 height 17
click at [91, 215] on span "My ad accounts" at bounding box center [101, 213] width 86 height 17
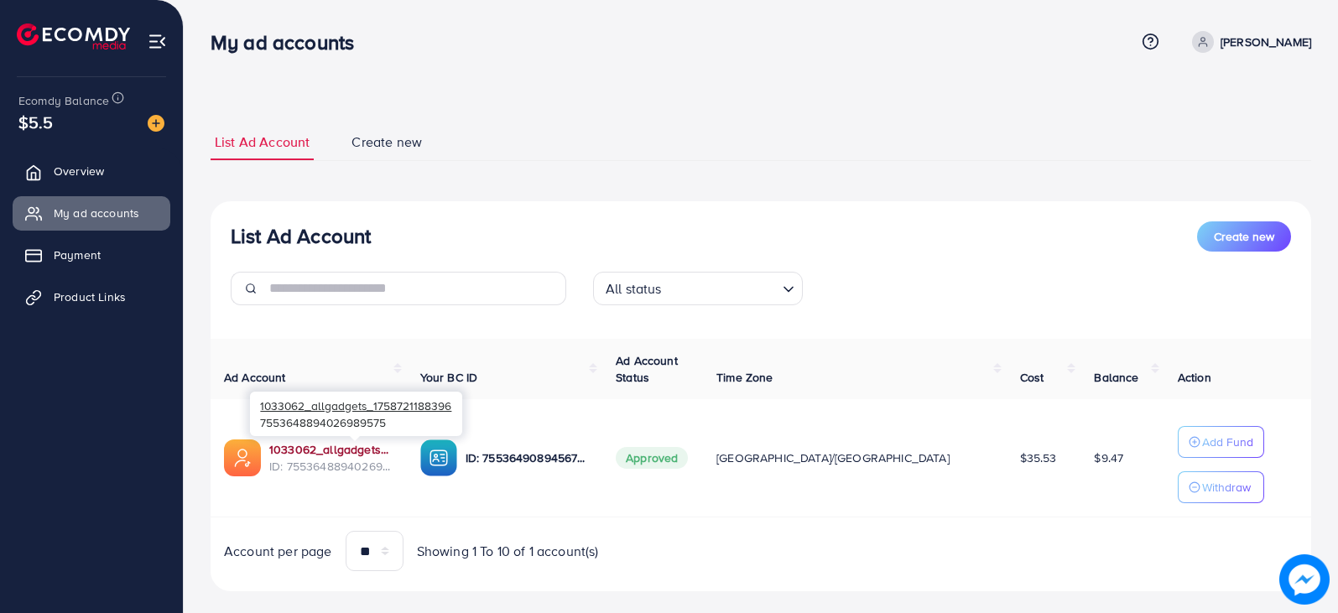
click at [363, 451] on link "1033062_allgadgets_1758721188396" at bounding box center [331, 449] width 124 height 17
click at [92, 289] on span "Product Links" at bounding box center [94, 297] width 72 height 17
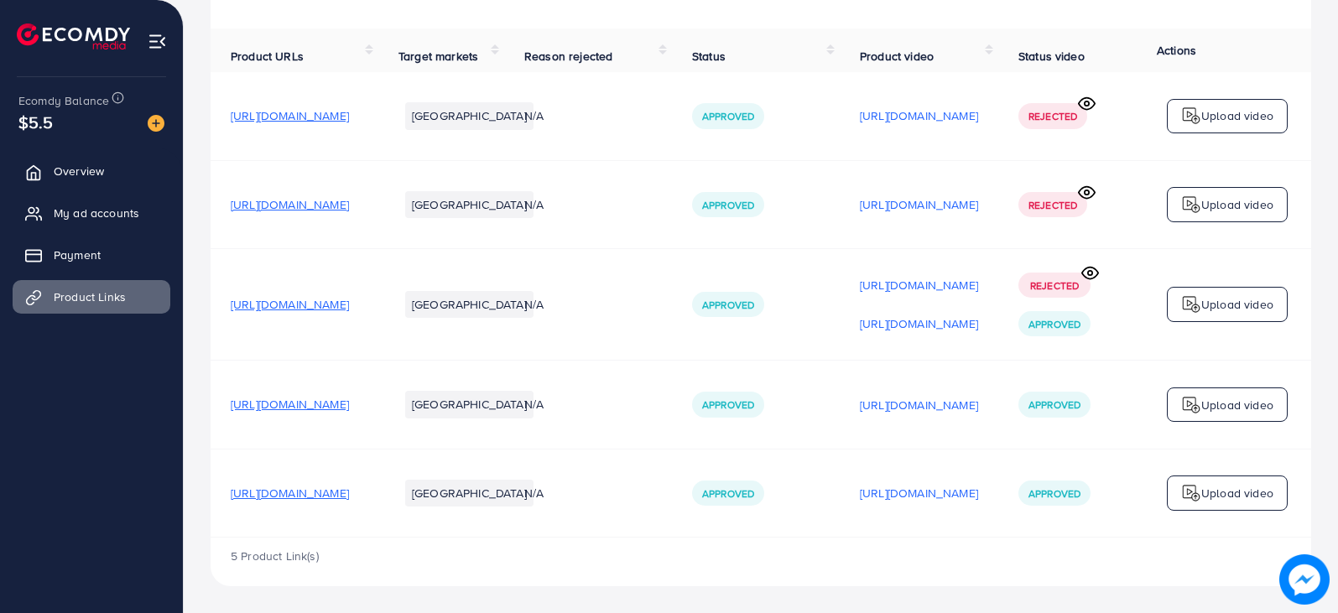
scroll to position [79, 0]
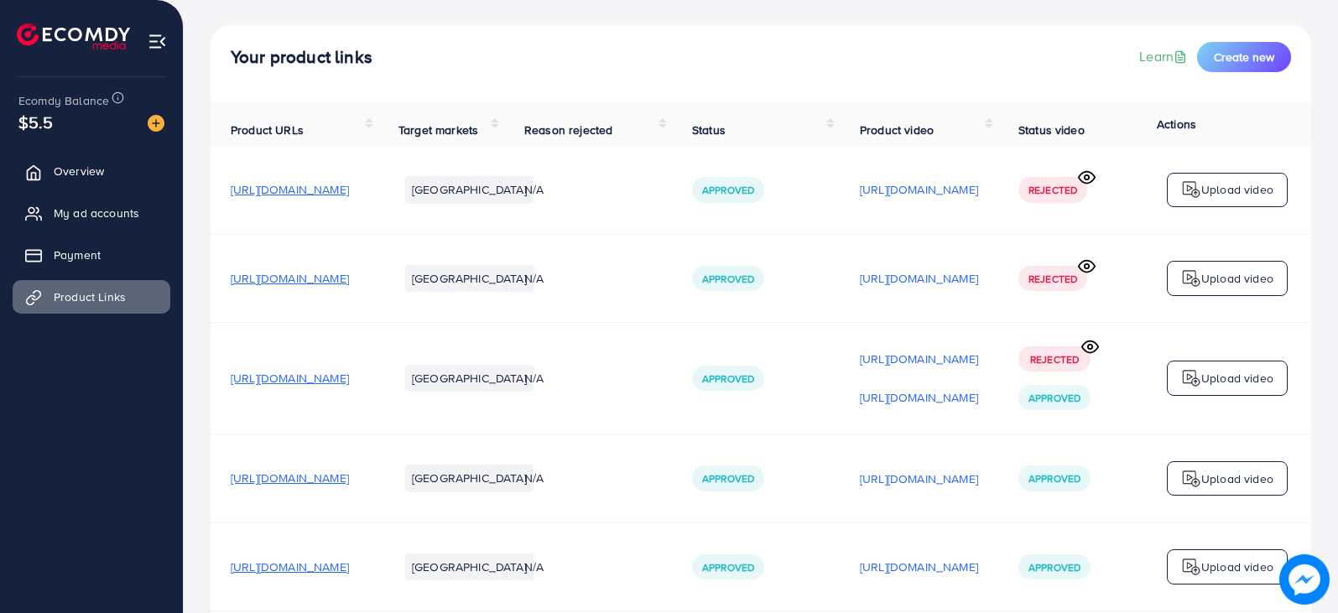
click at [728, 45] on div "Your product links Learn Create new" at bounding box center [761, 57] width 1060 height 30
click at [107, 214] on span "My ad accounts" at bounding box center [101, 213] width 86 height 17
